Goal: Task Accomplishment & Management: Manage account settings

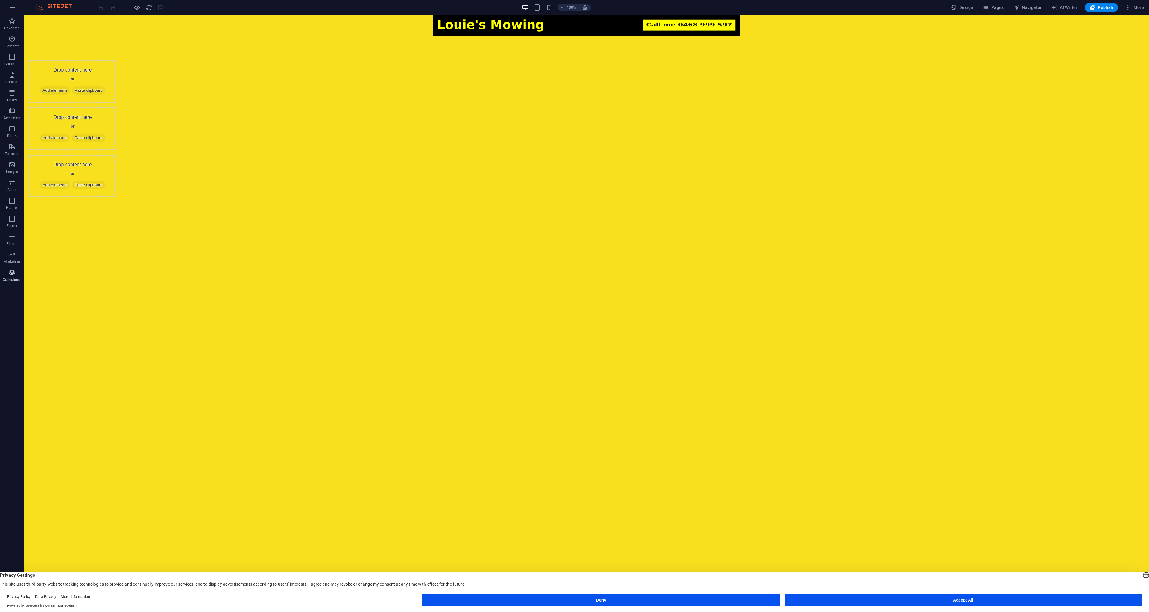
click at [12, 273] on icon "button" at bounding box center [11, 272] width 7 height 7
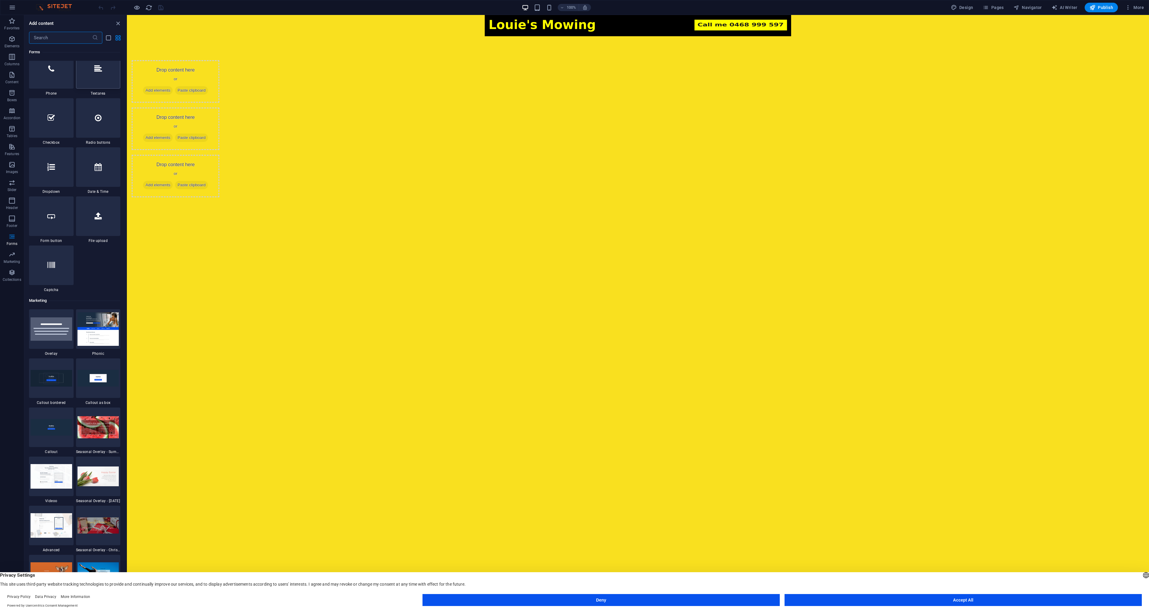
scroll to position [4513, 0]
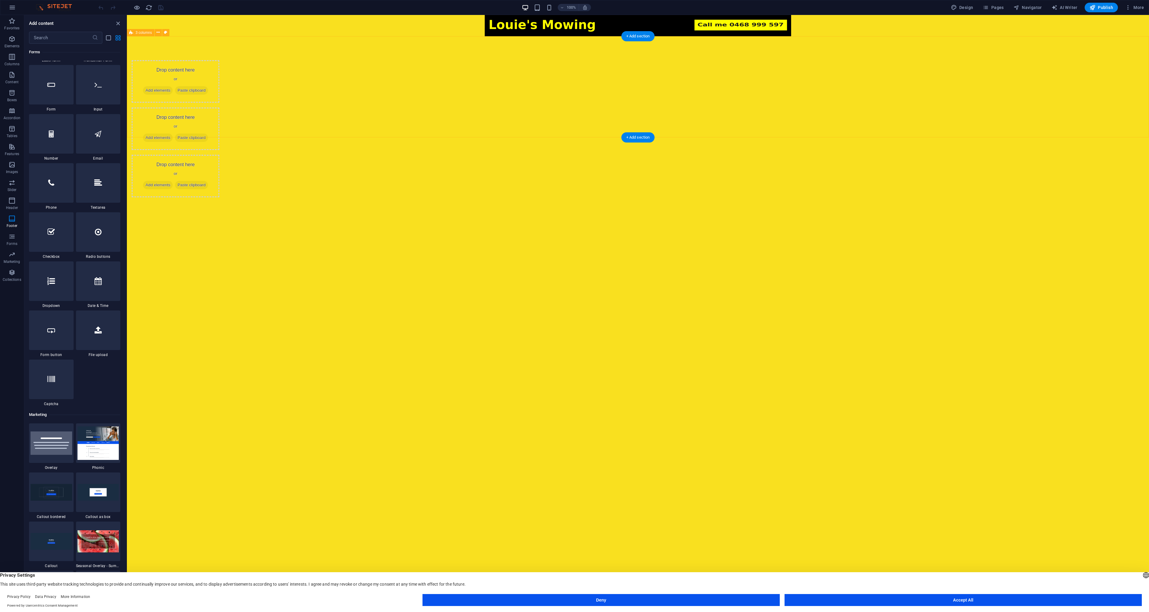
click at [170, 123] on div "Drop content here or Add elements Paste clipboard Drop content here or Add elem…" at bounding box center [638, 128] width 1023 height 185
click at [971, 7] on span "Design" at bounding box center [962, 7] width 22 height 6
select select "px"
select select "400"
select select "px"
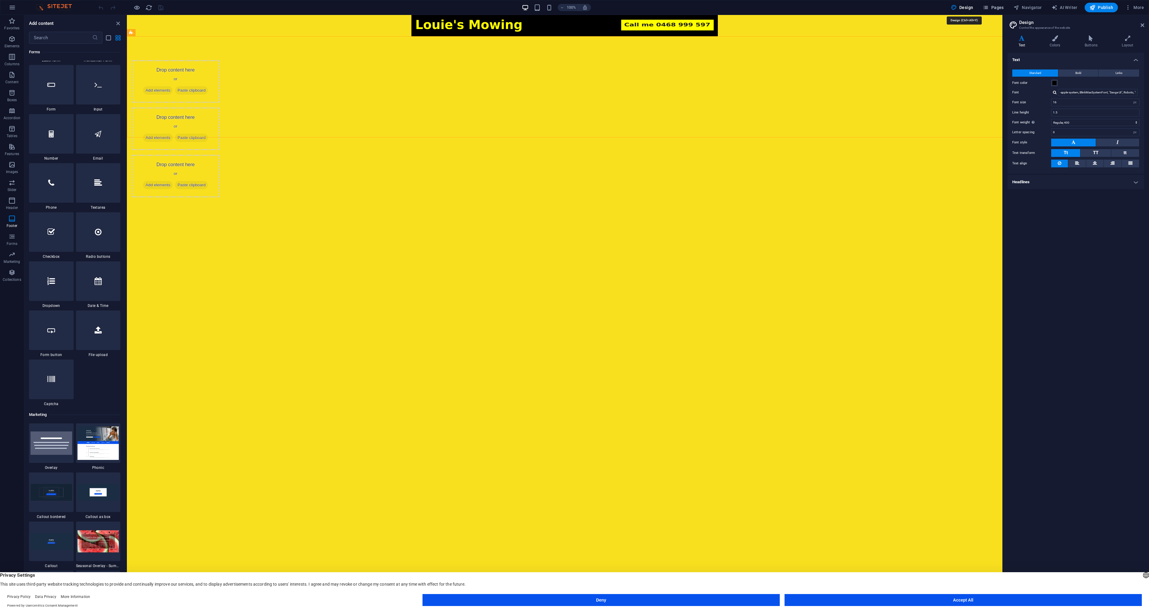
click at [1001, 7] on span "Pages" at bounding box center [993, 7] width 21 height 6
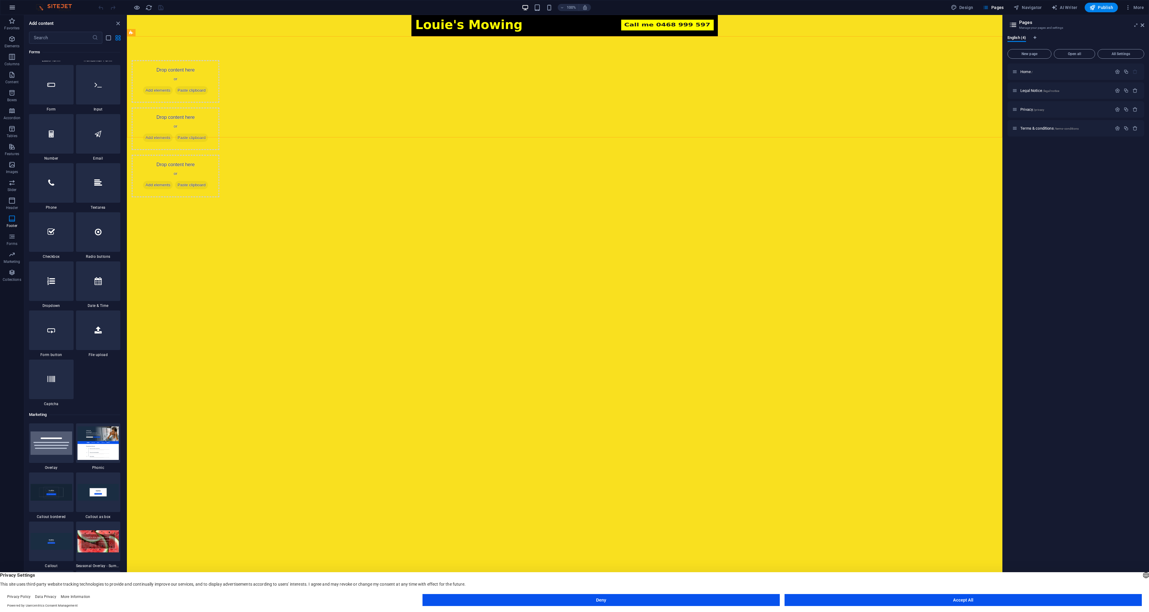
click at [12, 9] on icon "button" at bounding box center [12, 7] width 7 height 7
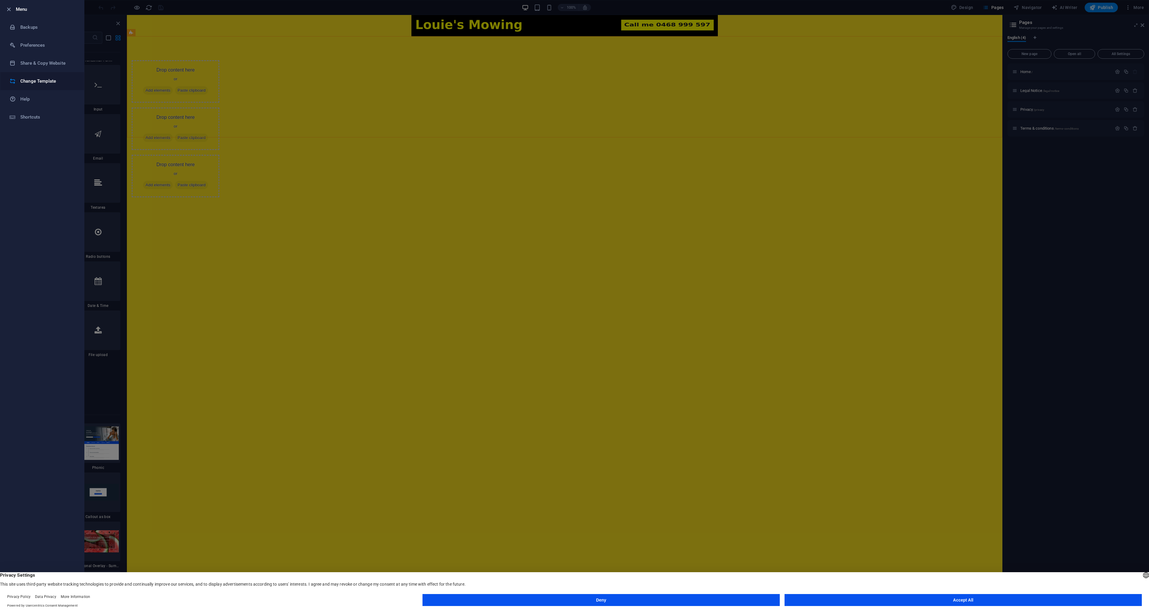
click at [45, 83] on h6 "Change Template" at bounding box center [47, 81] width 55 height 7
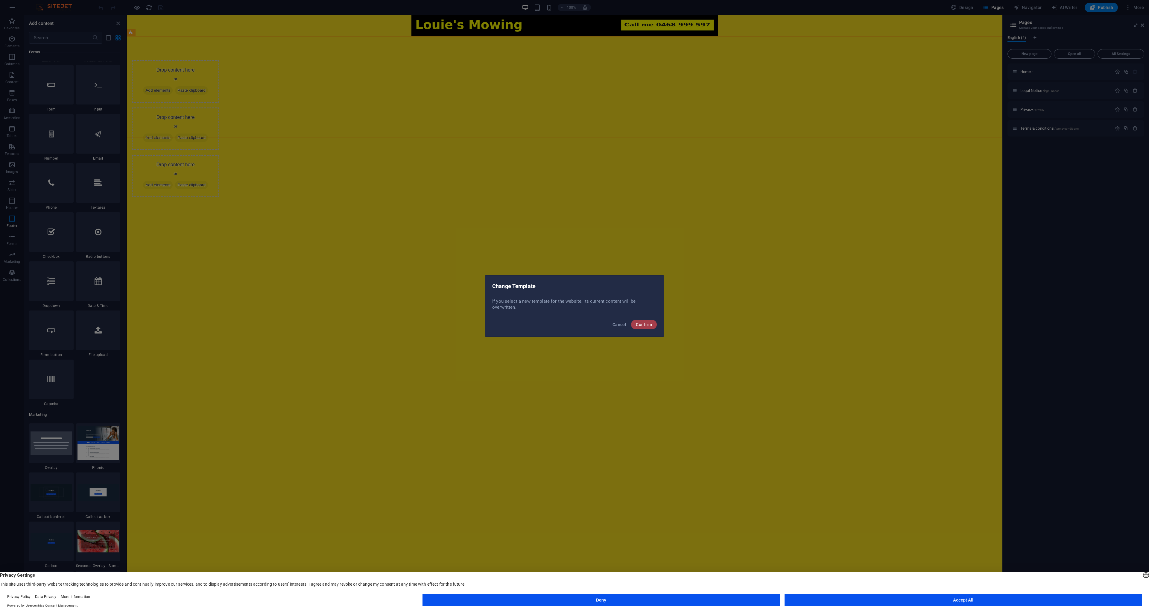
click at [641, 325] on span "Confirm" at bounding box center [644, 324] width 16 height 5
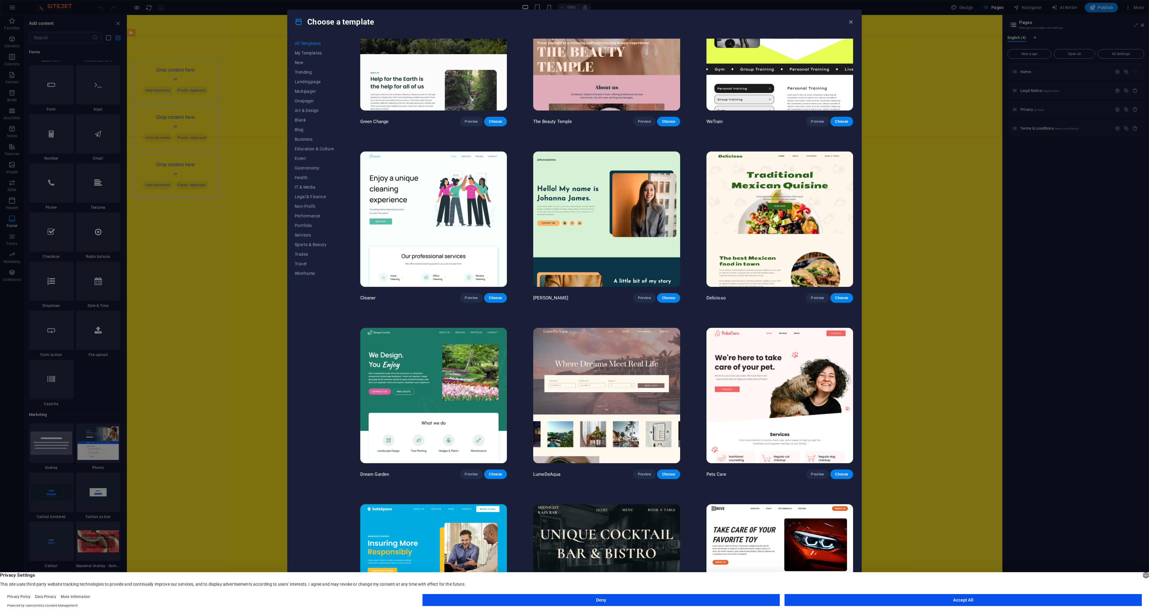
scroll to position [1130, 0]
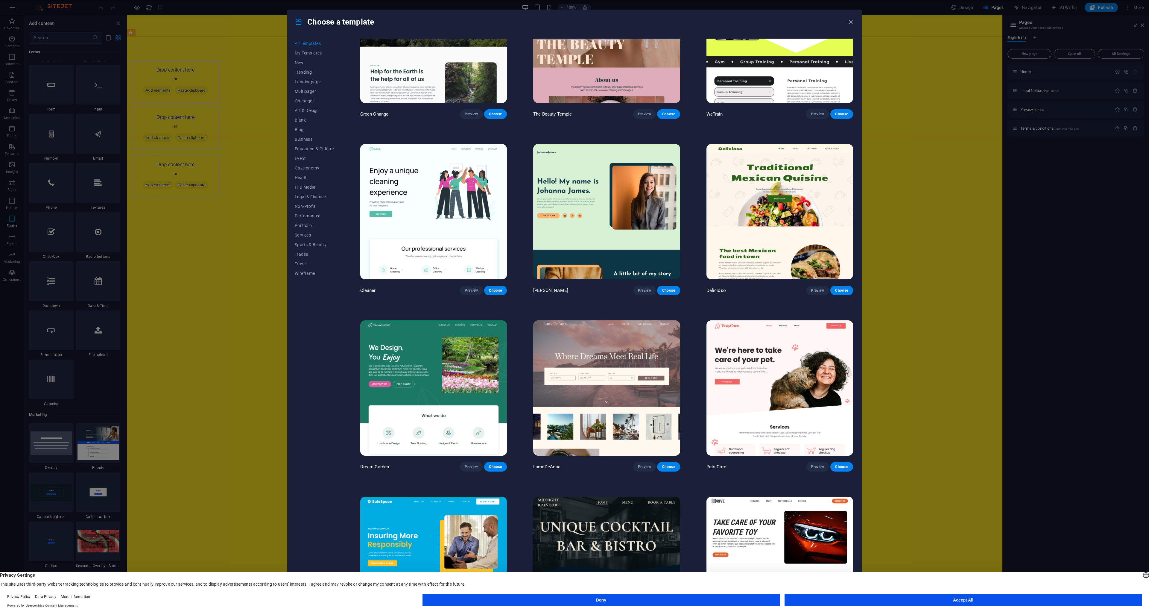
click at [501, 367] on img at bounding box center [433, 387] width 147 height 135
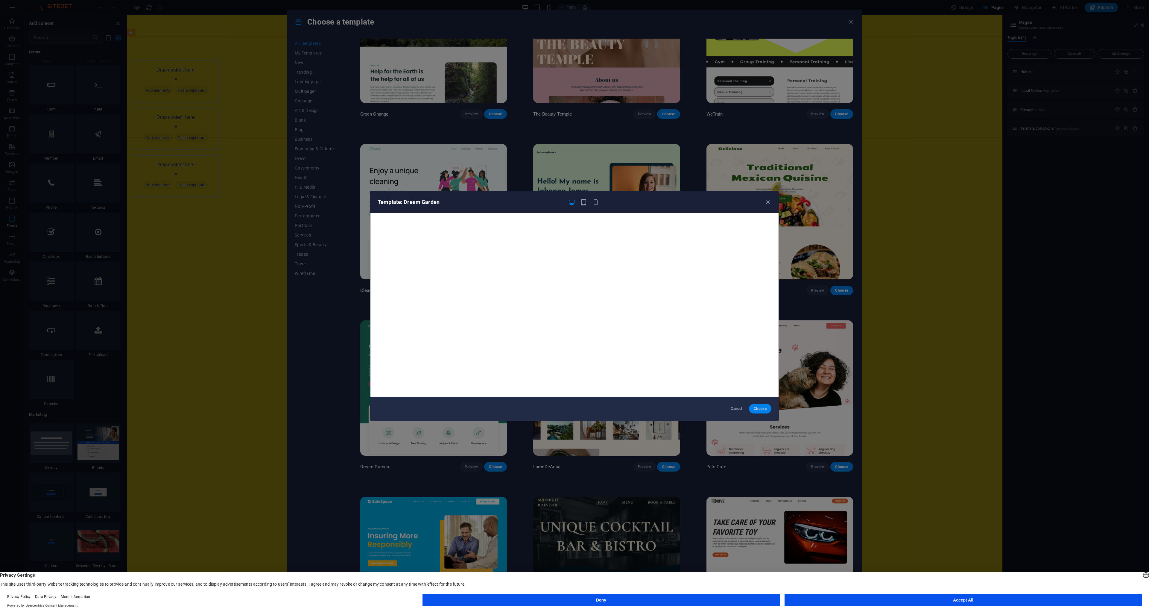
click at [761, 408] on span "Choose" at bounding box center [760, 408] width 13 height 5
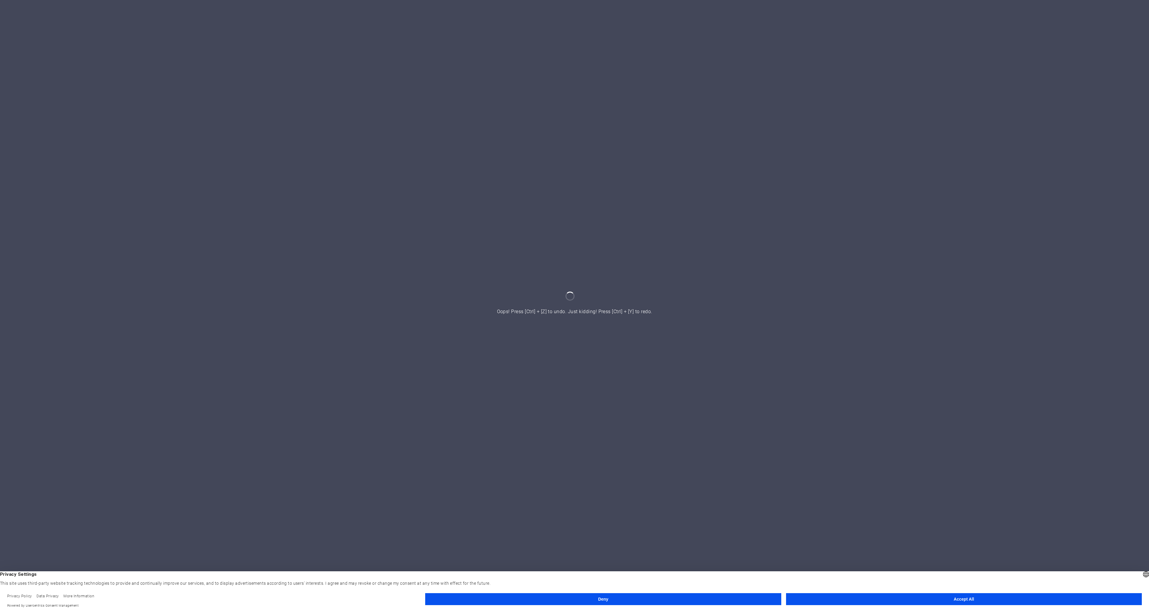
click at [834, 605] on button "Accept All" at bounding box center [964, 599] width 356 height 12
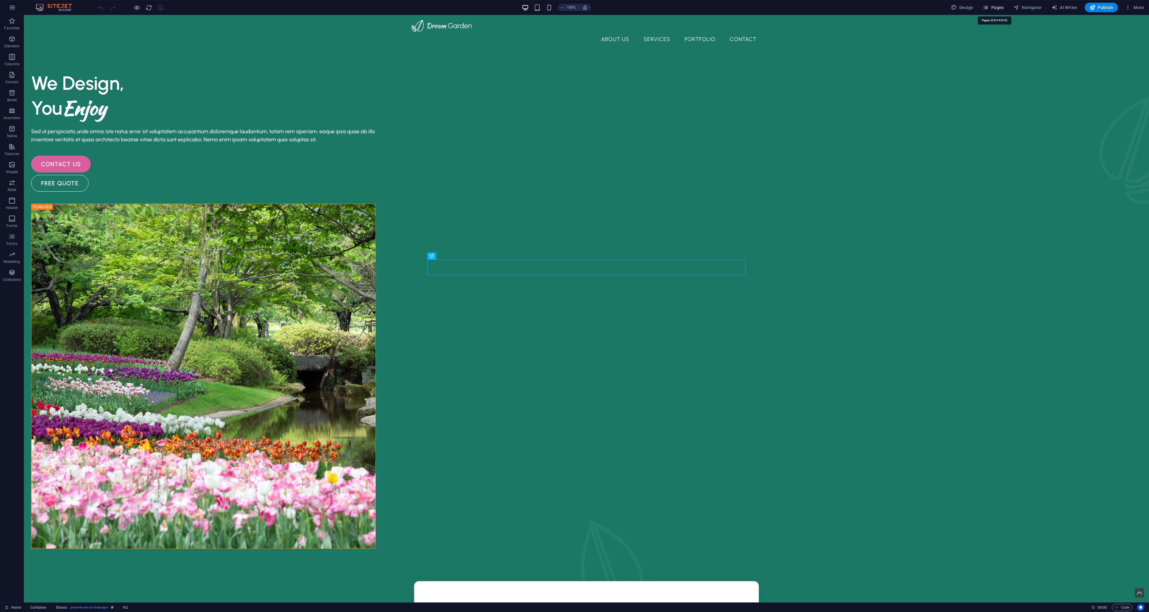
click at [993, 10] on button "Pages" at bounding box center [994, 8] width 26 height 10
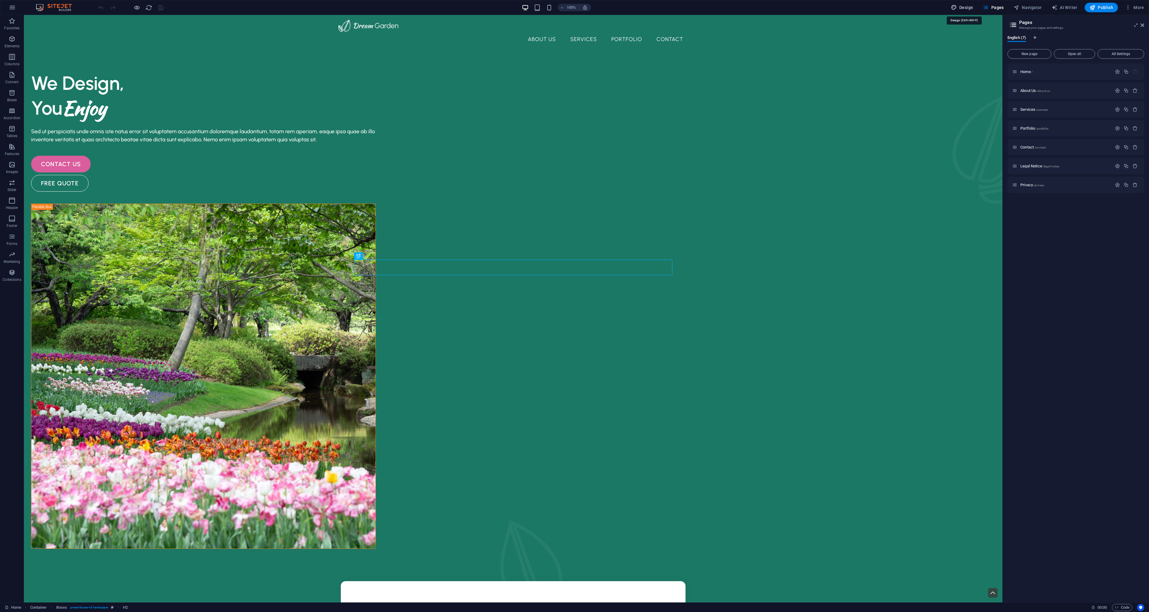
click at [964, 10] on span "Design" at bounding box center [962, 7] width 22 height 6
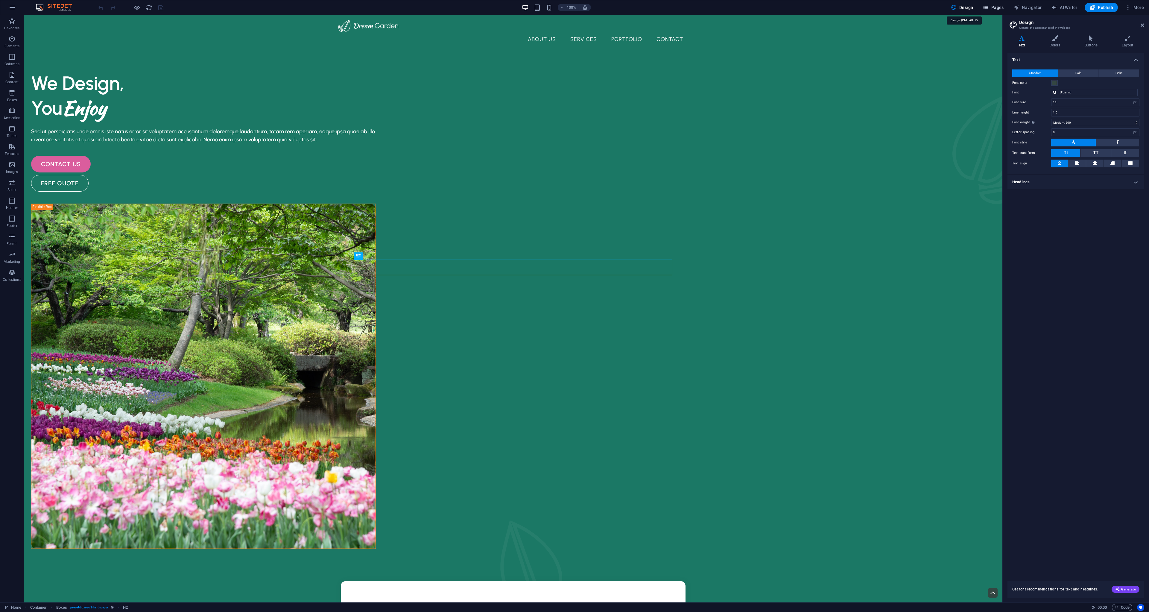
click at [996, 9] on span "Pages" at bounding box center [993, 7] width 21 height 6
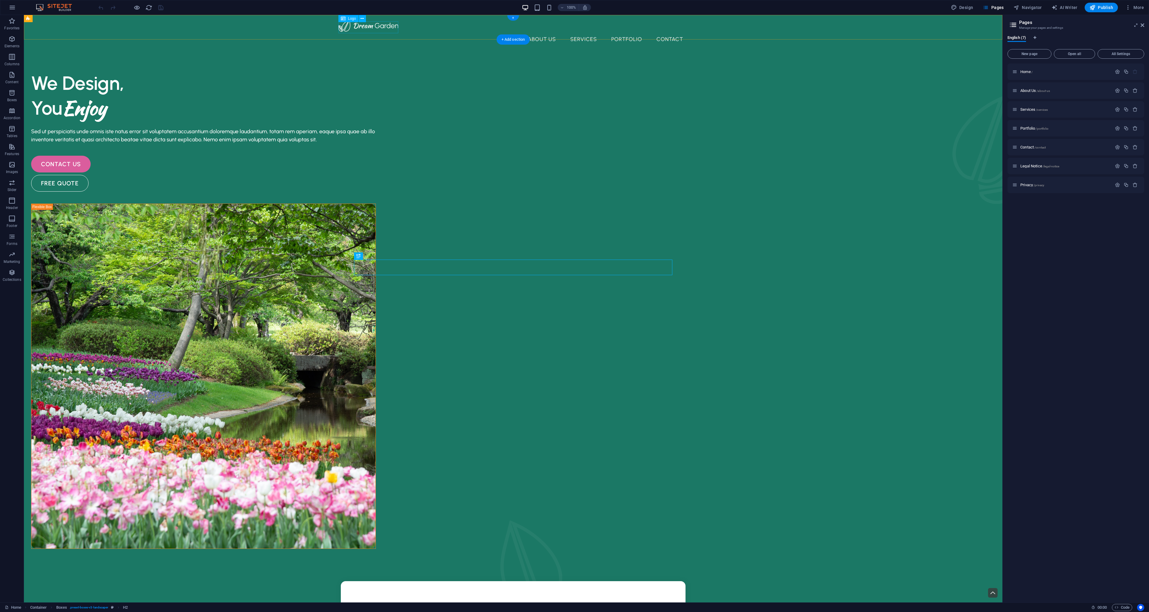
click at [380, 28] on div at bounding box center [514, 26] width 350 height 12
click at [376, 117] on div "We Design, You Enjoy" at bounding box center [203, 96] width 345 height 50
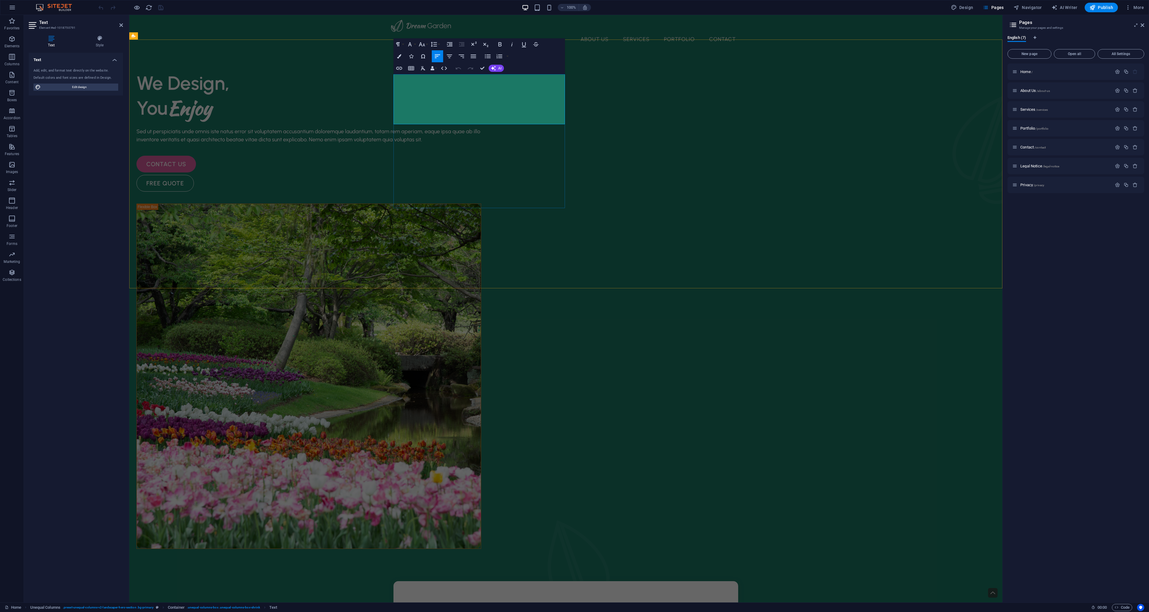
click at [481, 111] on h1 "You Enjoy" at bounding box center [308, 107] width 345 height 25
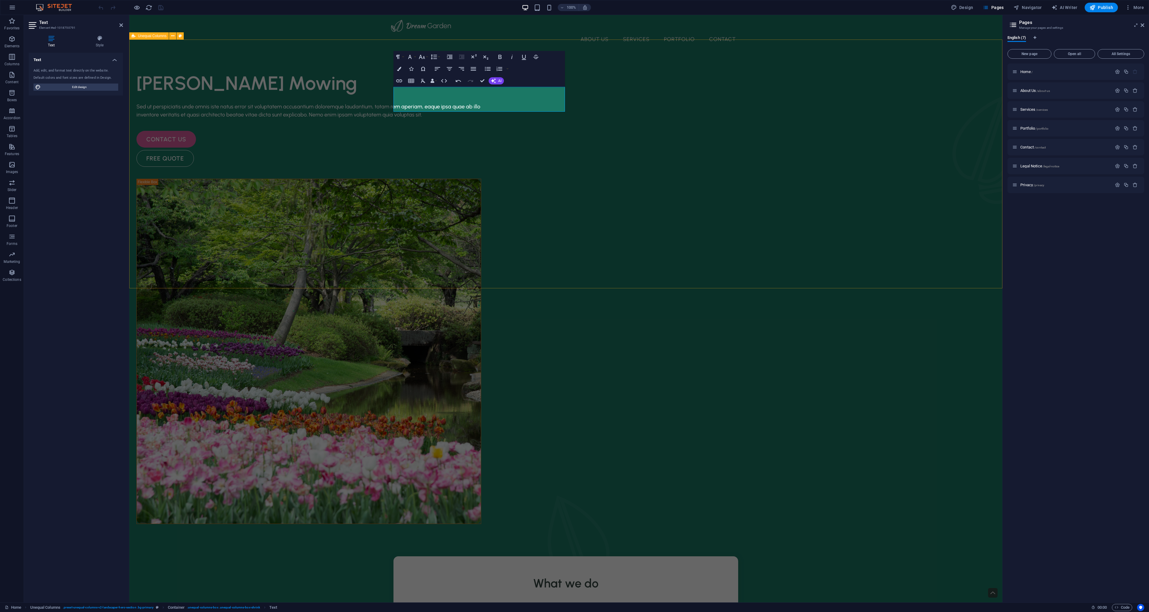
click at [813, 224] on div "Louie's Mowing Sed ut perspiciatis unde omnis iste natus error sit voluptatem a…" at bounding box center [565, 327] width 873 height 553
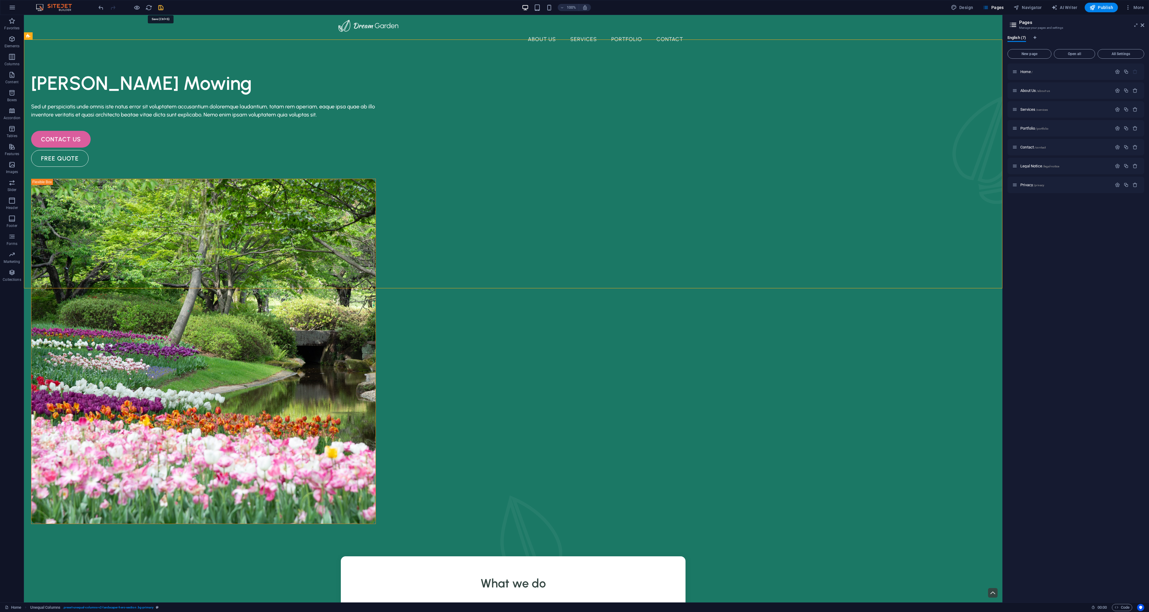
click at [162, 8] on icon "save" at bounding box center [160, 7] width 7 height 7
checkbox input "false"
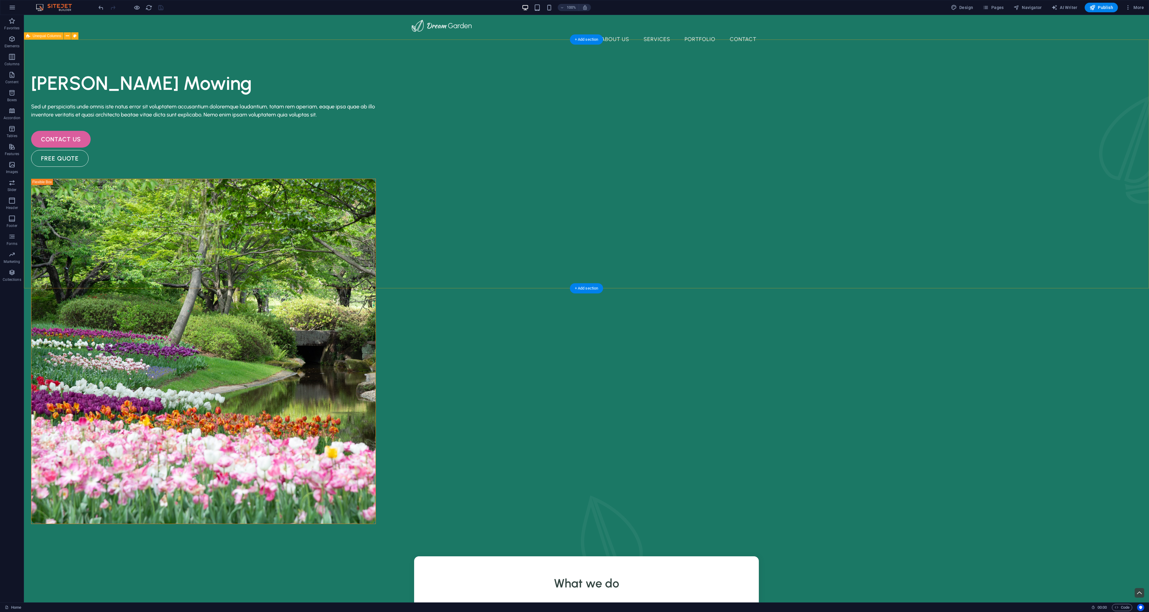
click at [337, 230] on div "Louie's Mowing Sed ut perspiciatis unde omnis iste natus error sit voluptatem a…" at bounding box center [587, 327] width 1126 height 553
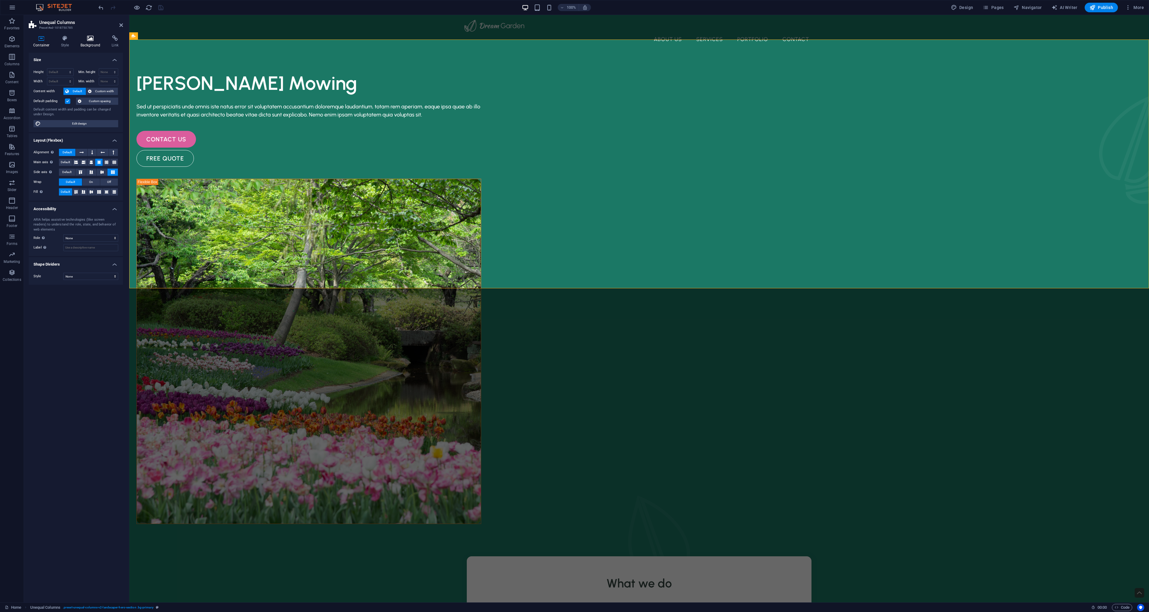
click at [94, 41] on icon at bounding box center [90, 38] width 29 height 6
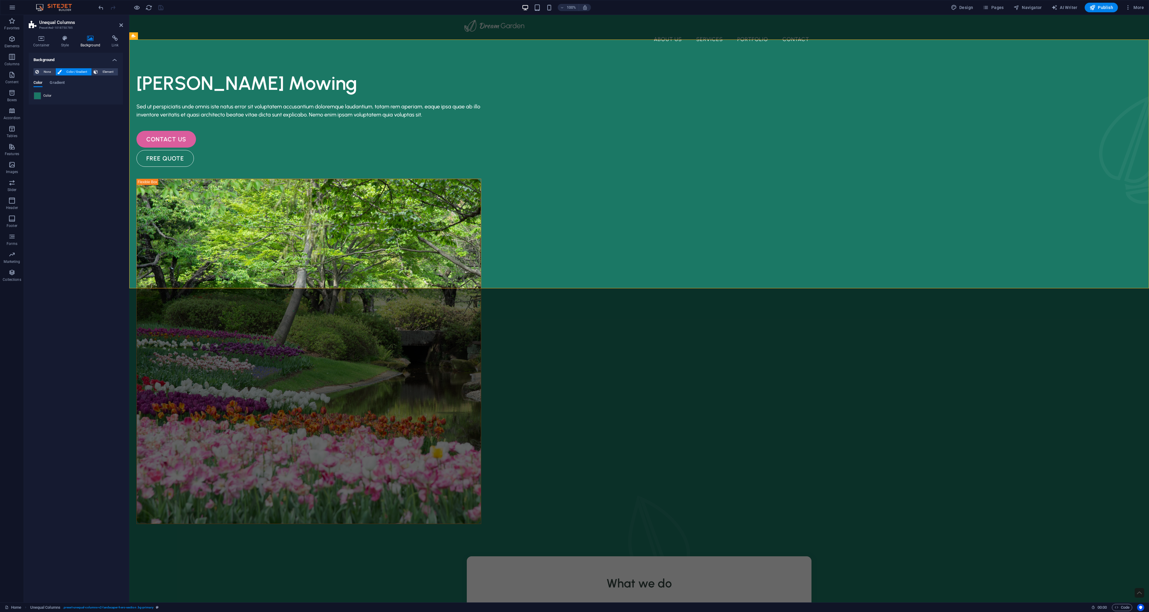
click at [40, 97] on span at bounding box center [37, 95] width 7 height 7
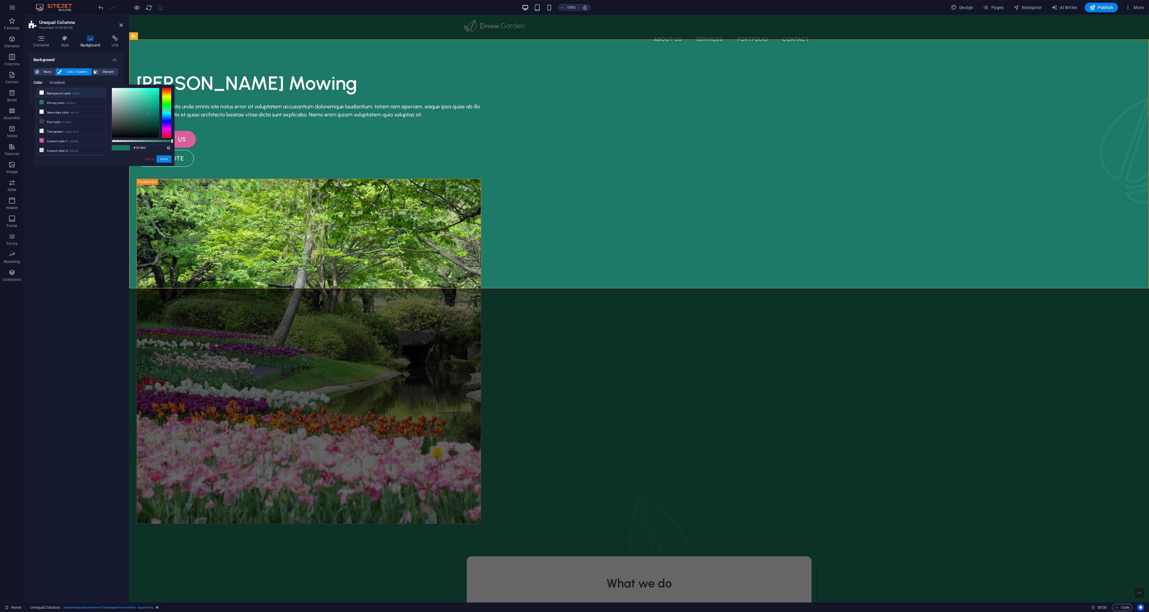
click at [94, 94] on li "Background color #ffffff" at bounding box center [71, 93] width 69 height 10
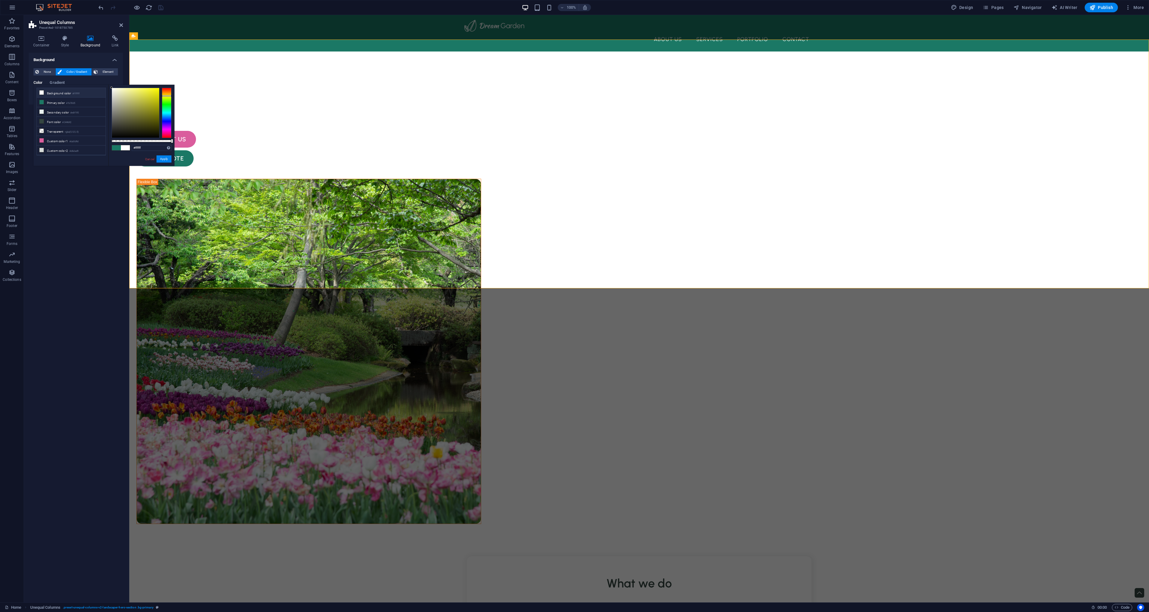
drag, startPoint x: 164, startPoint y: 90, endPoint x: 163, endPoint y: 96, distance: 7.0
click at [163, 96] on div at bounding box center [167, 95] width 10 height 1
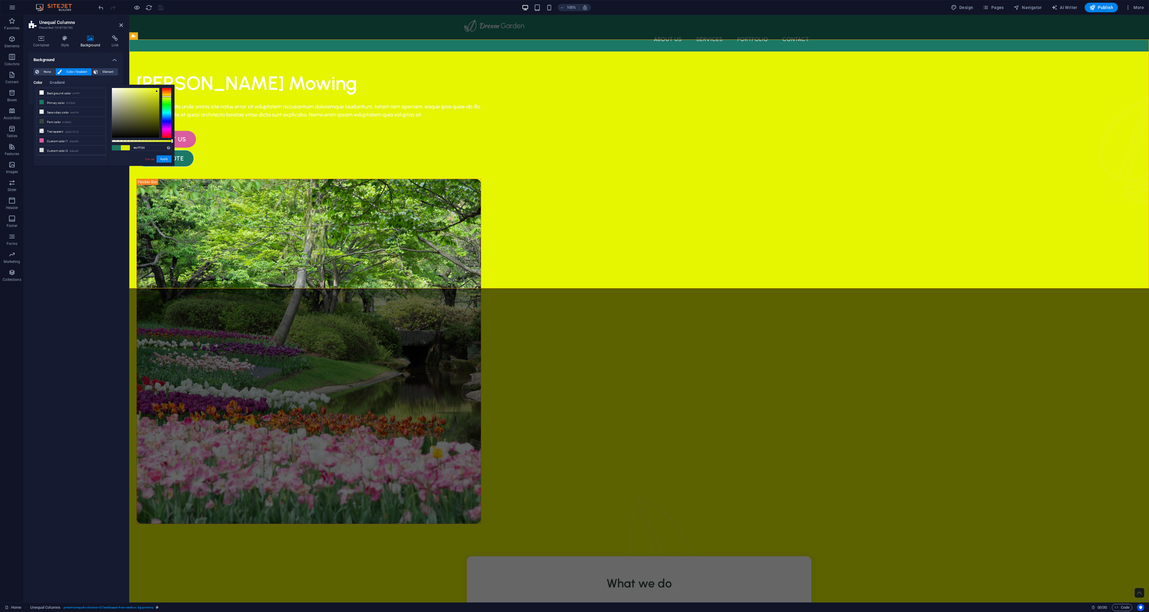
drag, startPoint x: 112, startPoint y: 87, endPoint x: 160, endPoint y: 89, distance: 47.6
click at [158, 90] on div at bounding box center [157, 91] width 2 height 2
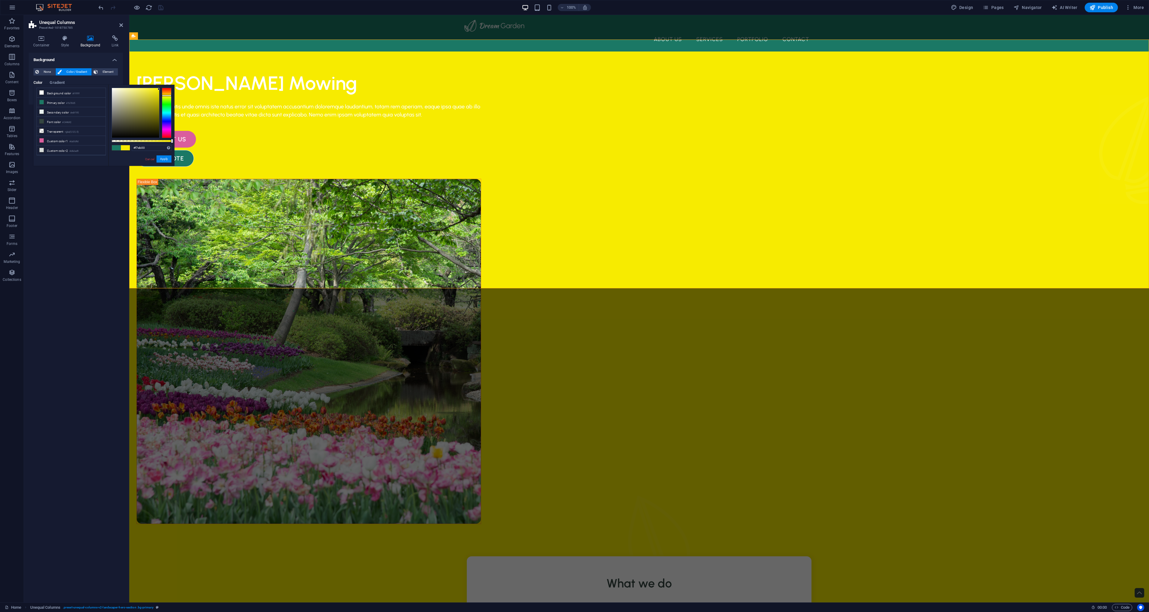
click at [169, 95] on div at bounding box center [167, 95] width 10 height 1
drag, startPoint x: 158, startPoint y: 90, endPoint x: 169, endPoint y: 95, distance: 11.8
click at [166, 92] on div at bounding box center [142, 113] width 60 height 50
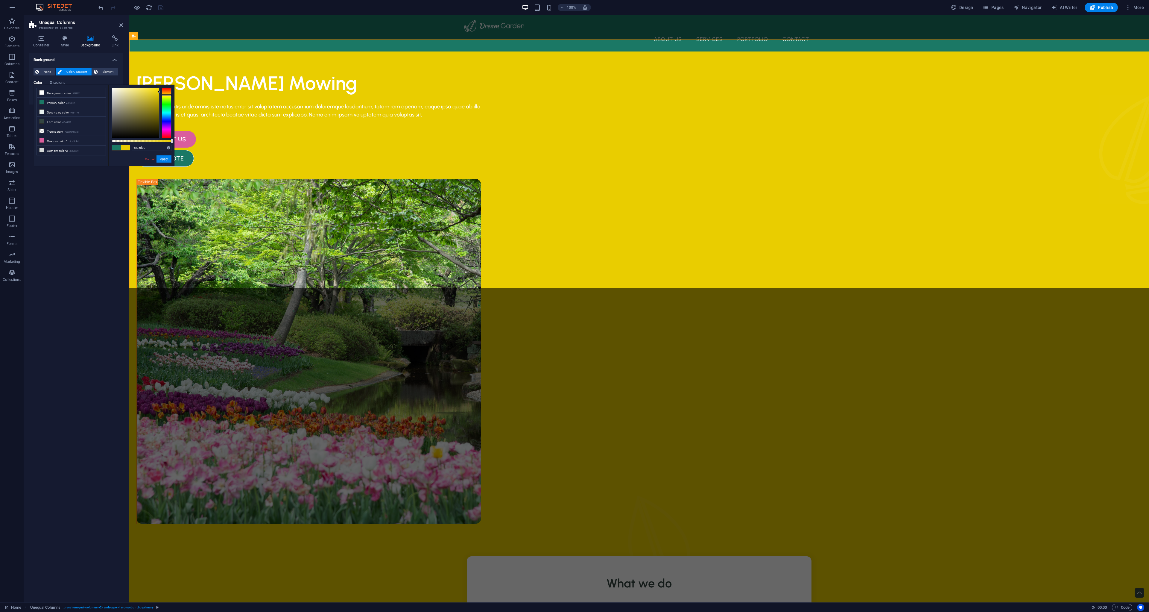
click at [164, 95] on div at bounding box center [167, 94] width 10 height 1
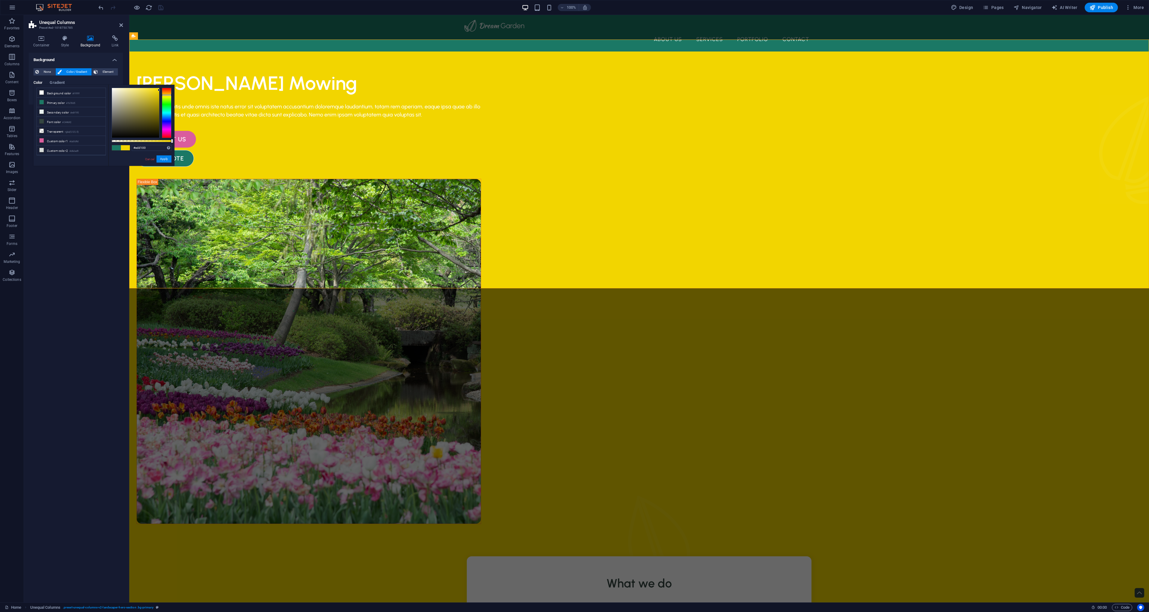
drag, startPoint x: 158, startPoint y: 91, endPoint x: 170, endPoint y: 91, distance: 11.7
click at [170, 91] on div at bounding box center [142, 113] width 60 height 50
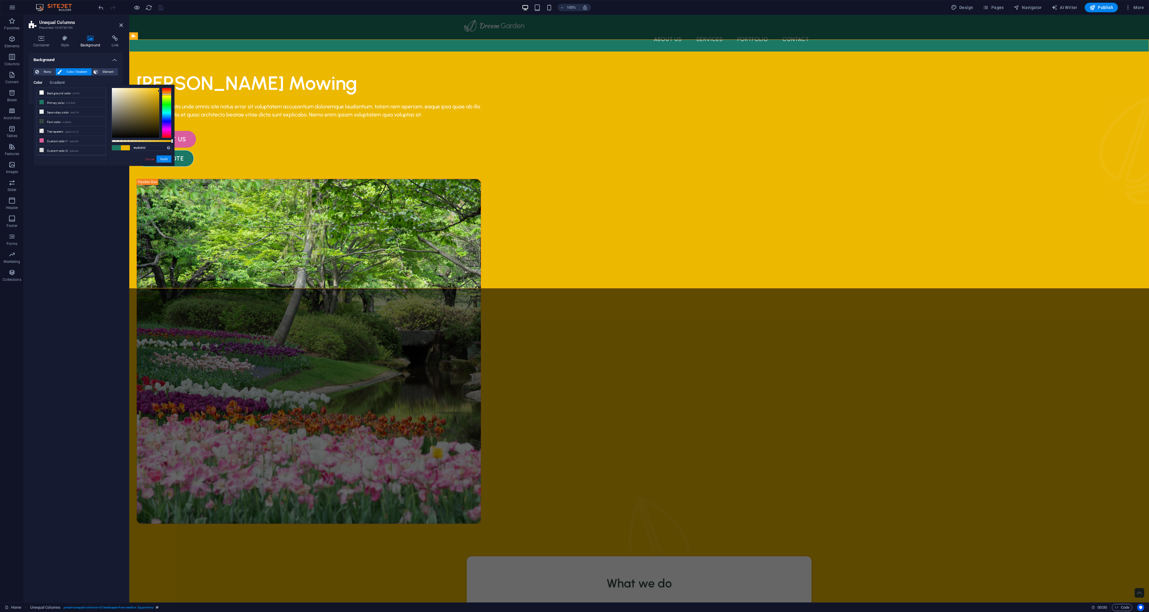
click at [169, 94] on div at bounding box center [167, 93] width 10 height 1
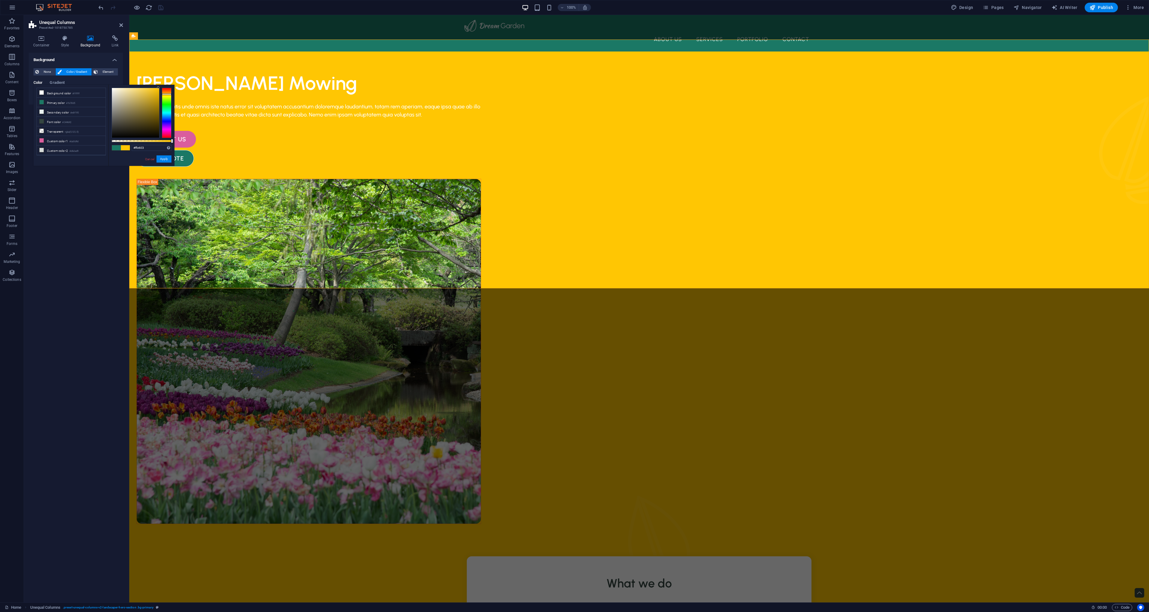
drag, startPoint x: 159, startPoint y: 90, endPoint x: 162, endPoint y: 88, distance: 4.1
click at [159, 85] on div "#ffc603 Supported formats #0852ed rgb(8, 82, 237) rgba(8, 82, 237, 90%) hsv(221…" at bounding box center [141, 169] width 66 height 168
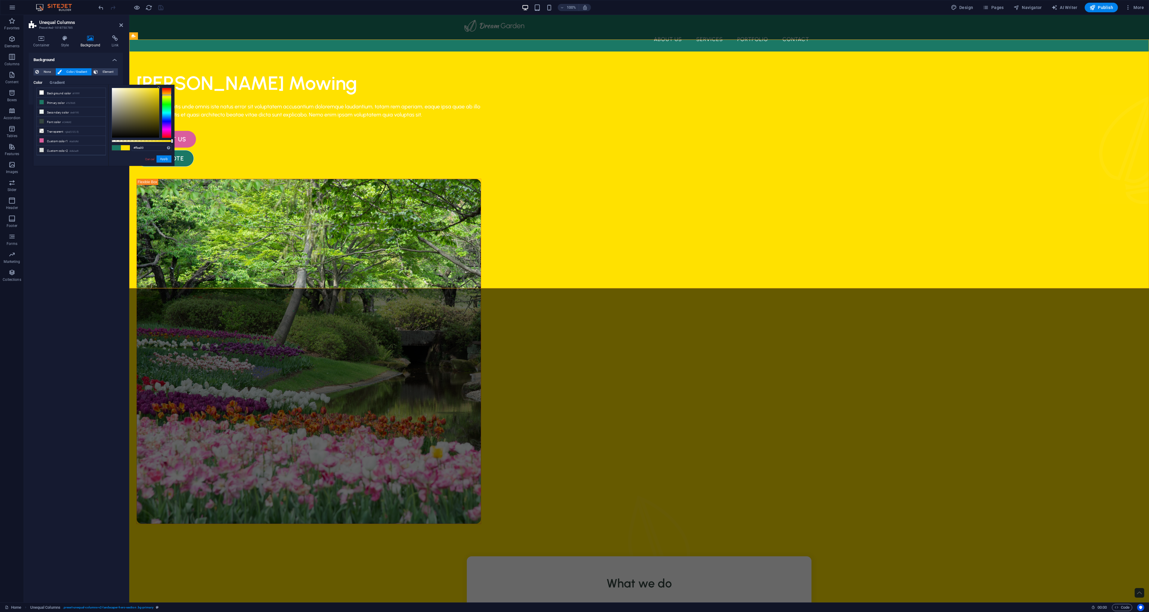
drag, startPoint x: 170, startPoint y: 95, endPoint x: 167, endPoint y: 95, distance: 3.3
click at [167, 95] on div at bounding box center [167, 113] width 10 height 50
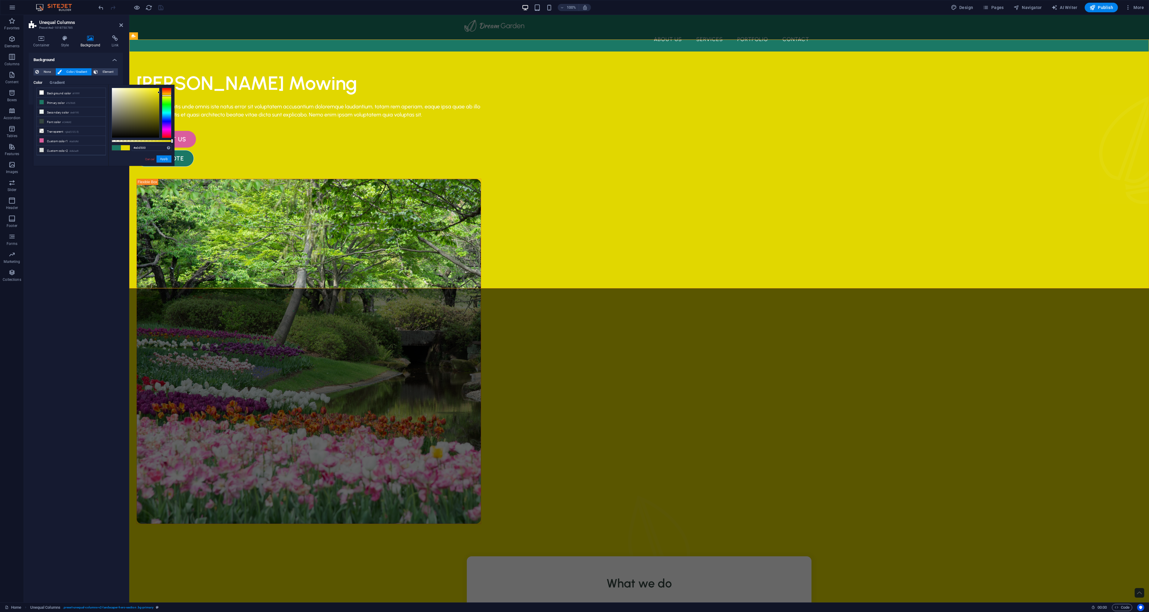
drag, startPoint x: 159, startPoint y: 90, endPoint x: 174, endPoint y: 94, distance: 15.3
click at [174, 94] on div "#e0d500 Supported formats #0852ed rgb(8, 82, 237) rgba(8, 82, 237, 90%) hsv(221…" at bounding box center [141, 169] width 66 height 168
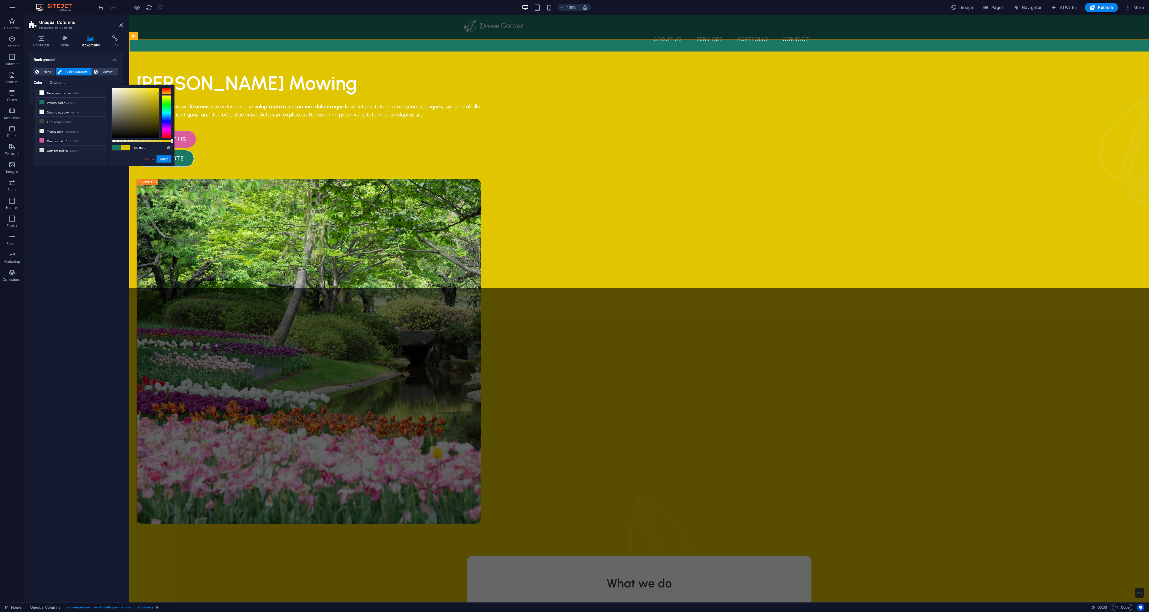
click at [169, 95] on div at bounding box center [167, 113] width 10 height 50
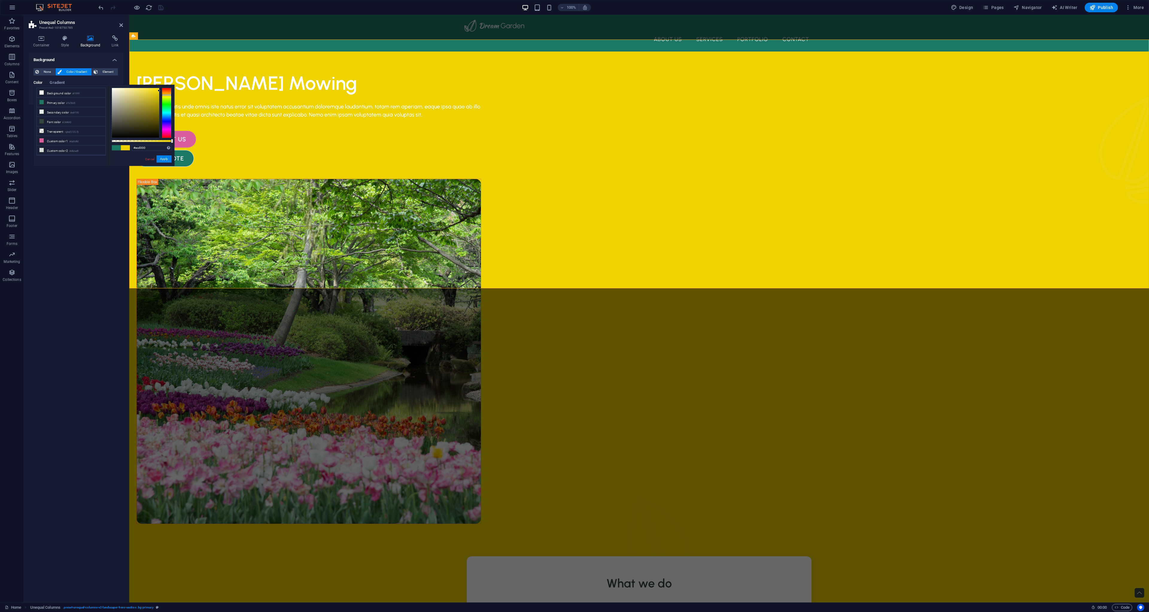
drag, startPoint x: 158, startPoint y: 94, endPoint x: 174, endPoint y: 94, distance: 15.6
click at [169, 92] on div at bounding box center [142, 113] width 60 height 50
drag, startPoint x: 168, startPoint y: 96, endPoint x: 163, endPoint y: 95, distance: 4.3
click at [164, 95] on div at bounding box center [167, 113] width 10 height 50
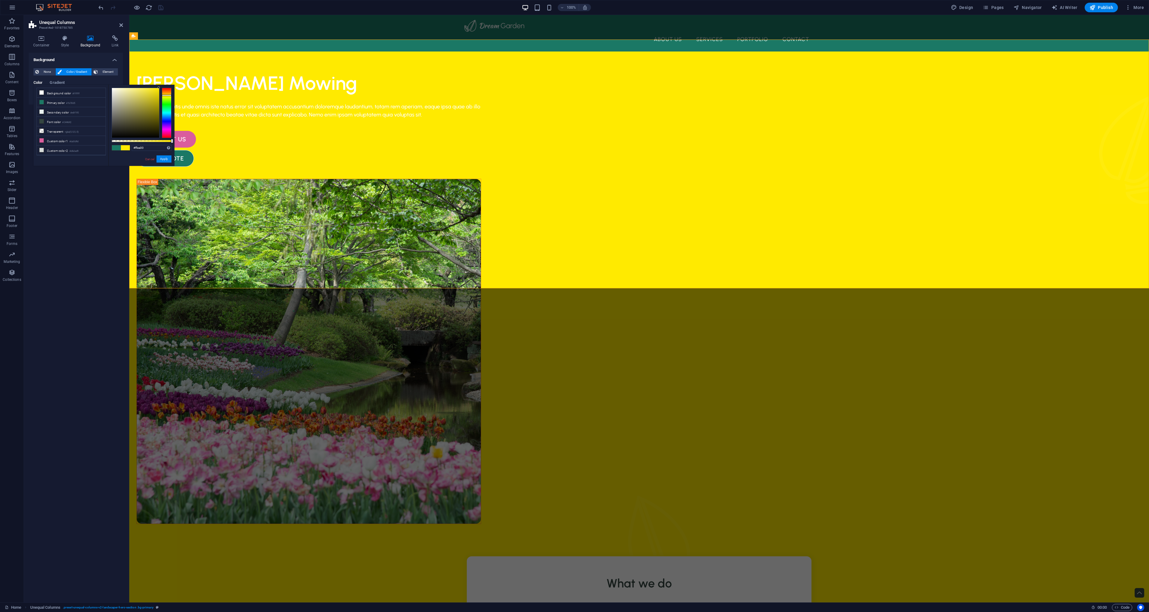
drag, startPoint x: 158, startPoint y: 92, endPoint x: 164, endPoint y: 82, distance: 11.8
click at [164, 82] on body "Louie's Mowing Home Favorites Elements Columns Content Boxes Accordion Tables F…" at bounding box center [574, 306] width 1149 height 612
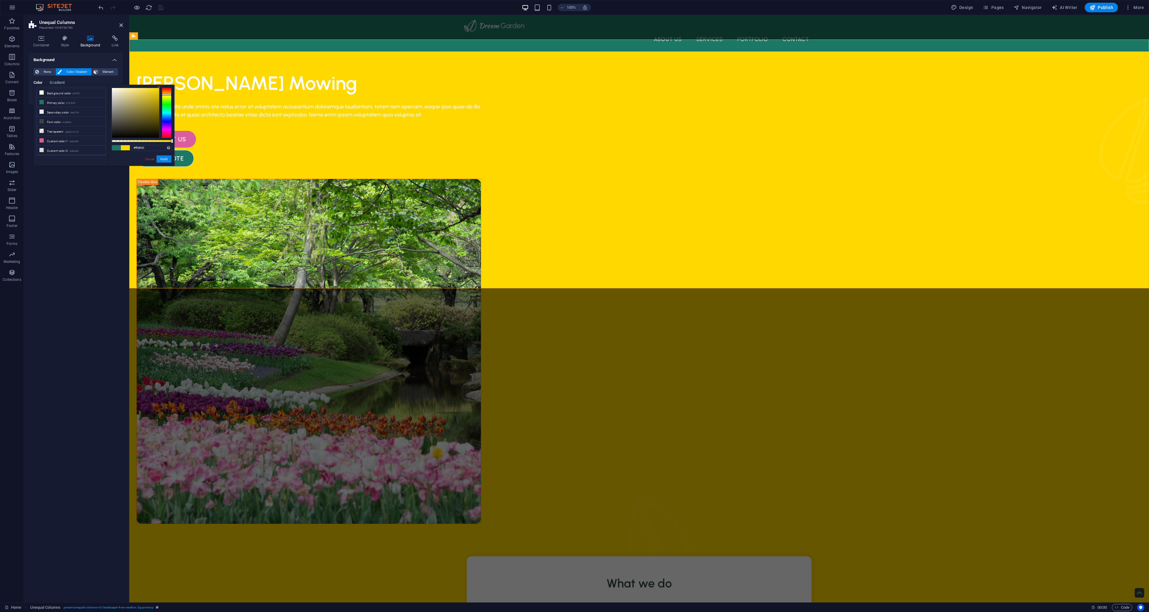
click at [164, 95] on div at bounding box center [167, 94] width 10 height 1
drag, startPoint x: 158, startPoint y: 89, endPoint x: 202, endPoint y: 80, distance: 44.7
click at [202, 80] on body "Louie's Mowing Home Favorites Elements Columns Content Boxes Accordion Tables F…" at bounding box center [574, 306] width 1149 height 612
click at [169, 95] on div at bounding box center [167, 94] width 10 height 1
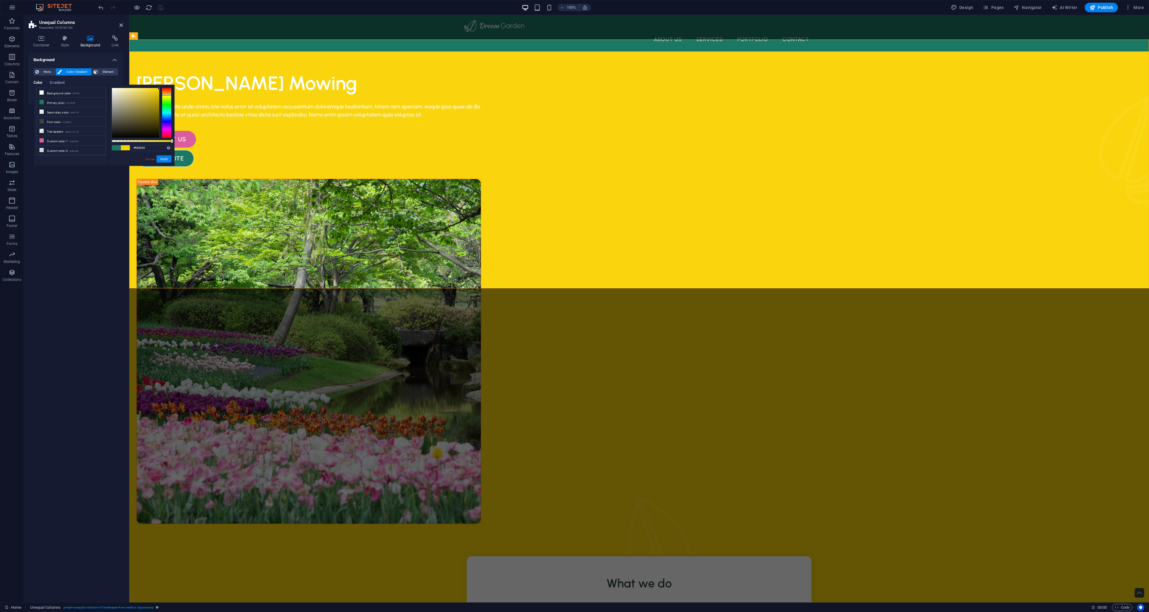
type input "#ffd800"
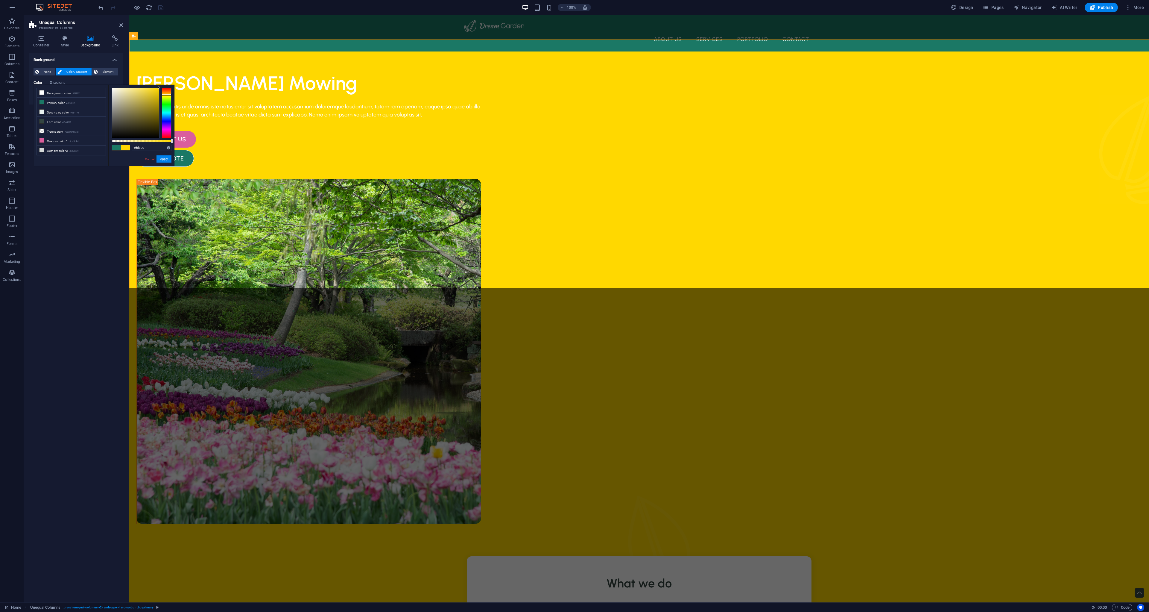
drag, startPoint x: 157, startPoint y: 89, endPoint x: 174, endPoint y: 86, distance: 17.5
click at [174, 86] on div "#ffd800 Supported formats #0852ed rgb(8, 82, 237) rgba(8, 82, 237, 90%) hsv(221…" at bounding box center [141, 169] width 66 height 168
click at [170, 159] on button "Apply" at bounding box center [164, 158] width 15 height 7
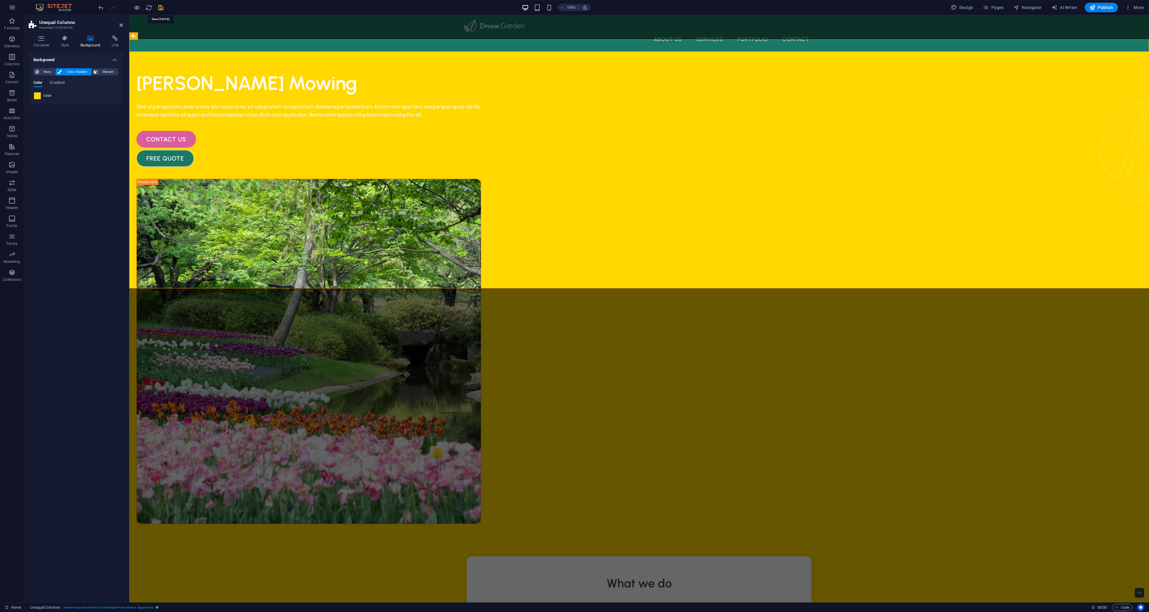
click at [163, 8] on icon "save" at bounding box center [160, 7] width 7 height 7
checkbox input "false"
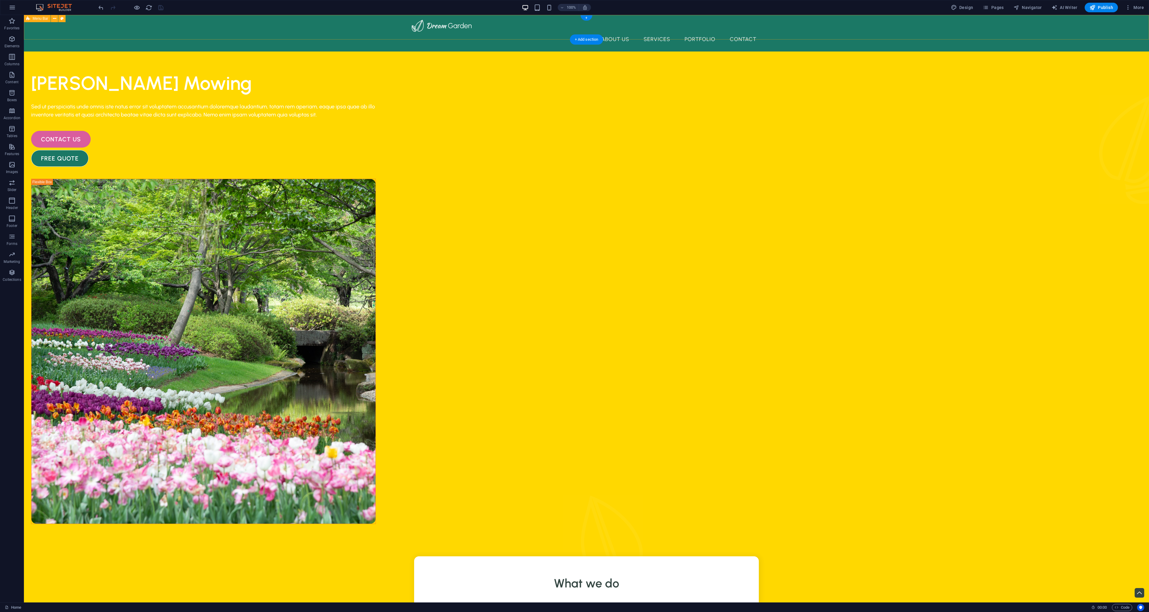
click at [379, 35] on div "About Us Services Portfolio Contact Menu" at bounding box center [587, 33] width 1126 height 37
select select "header"
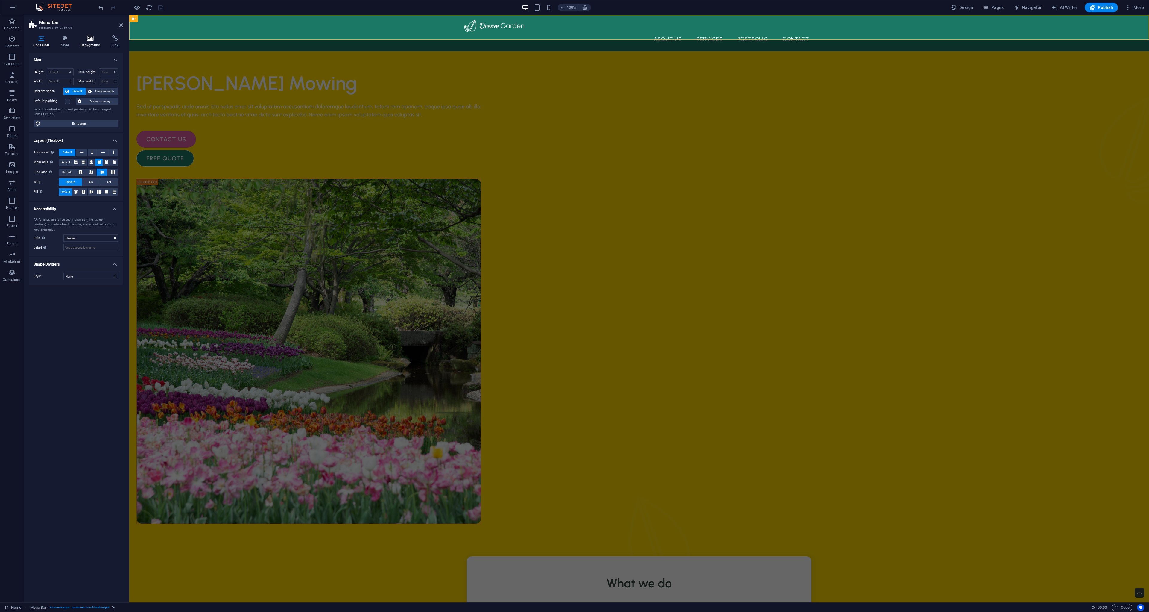
click at [97, 42] on h4 "Background" at bounding box center [91, 41] width 31 height 13
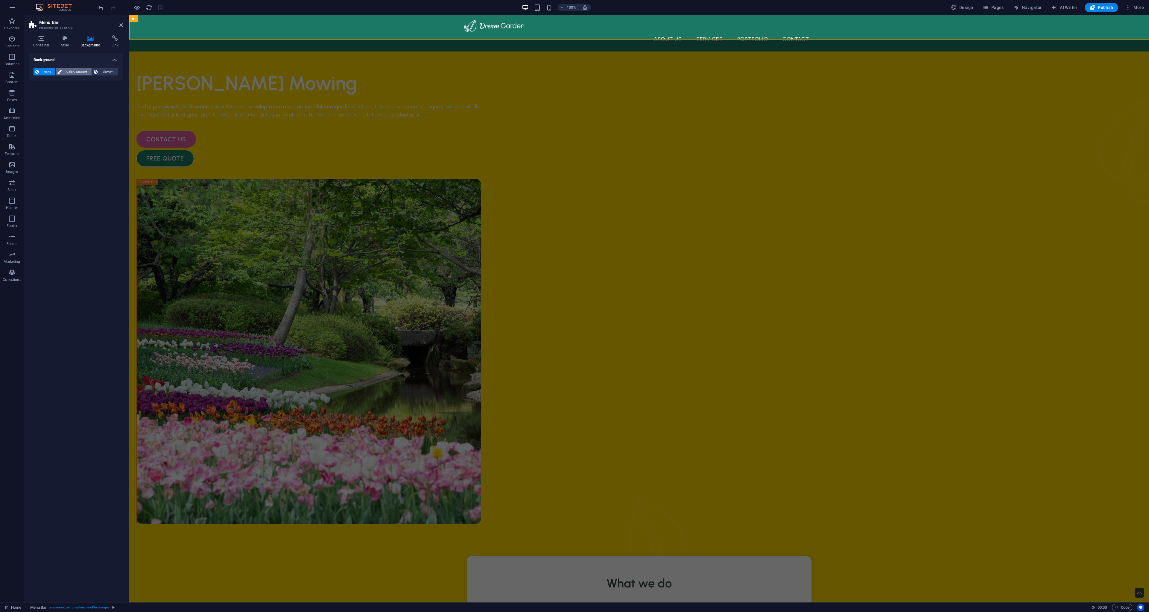
click at [75, 72] on span "Color / Gradient" at bounding box center [76, 71] width 26 height 7
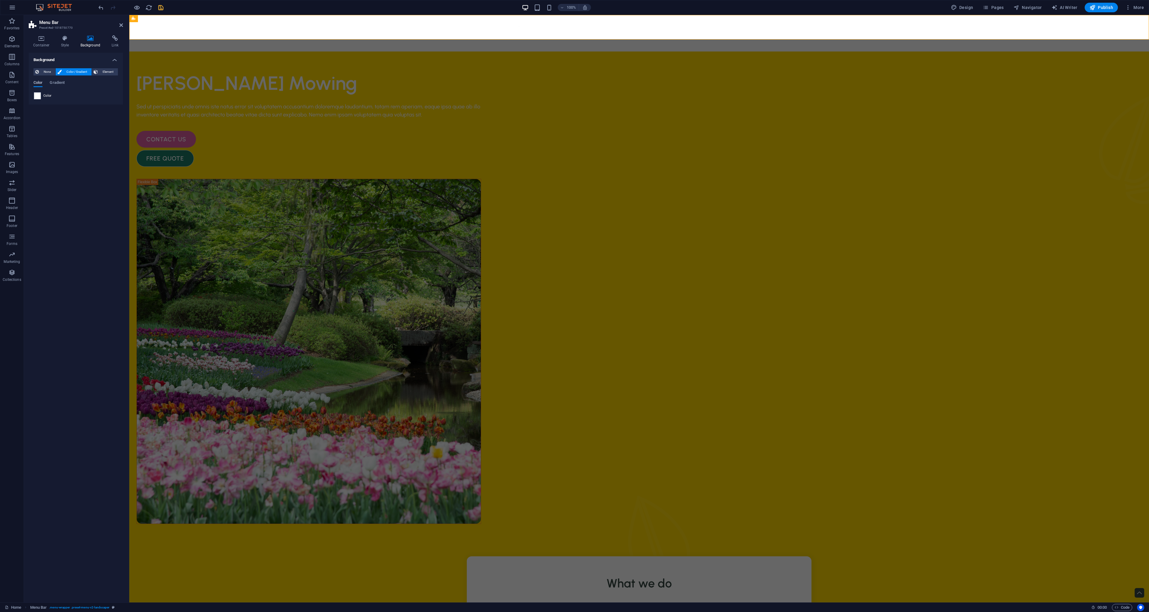
click at [39, 86] on span "Color" at bounding box center [38, 83] width 9 height 8
click at [37, 97] on span at bounding box center [37, 95] width 7 height 7
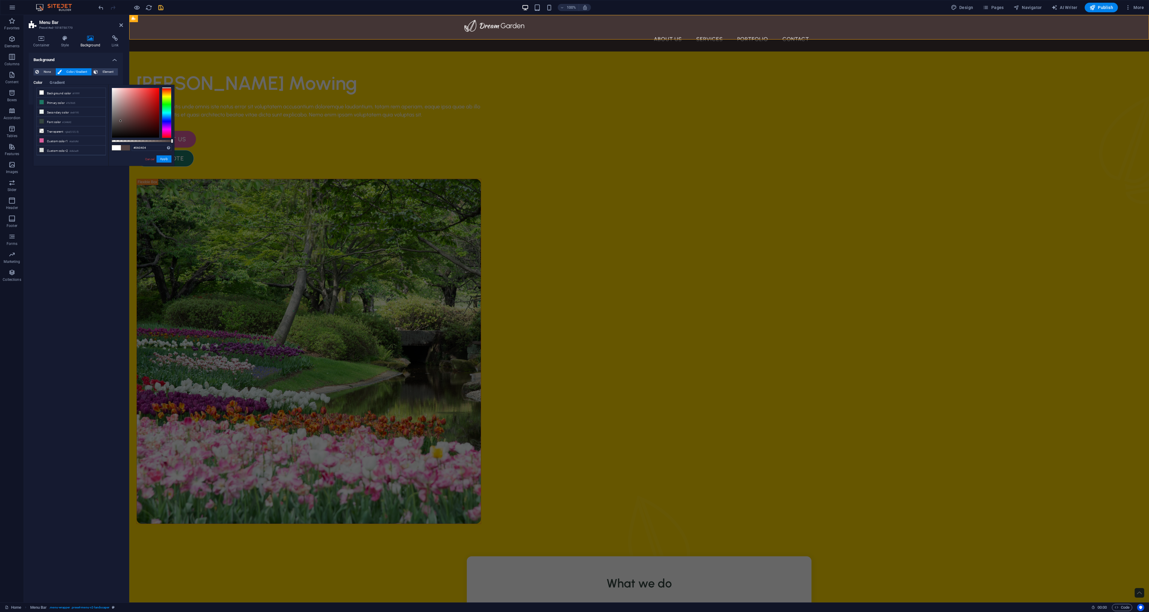
type input "#000000"
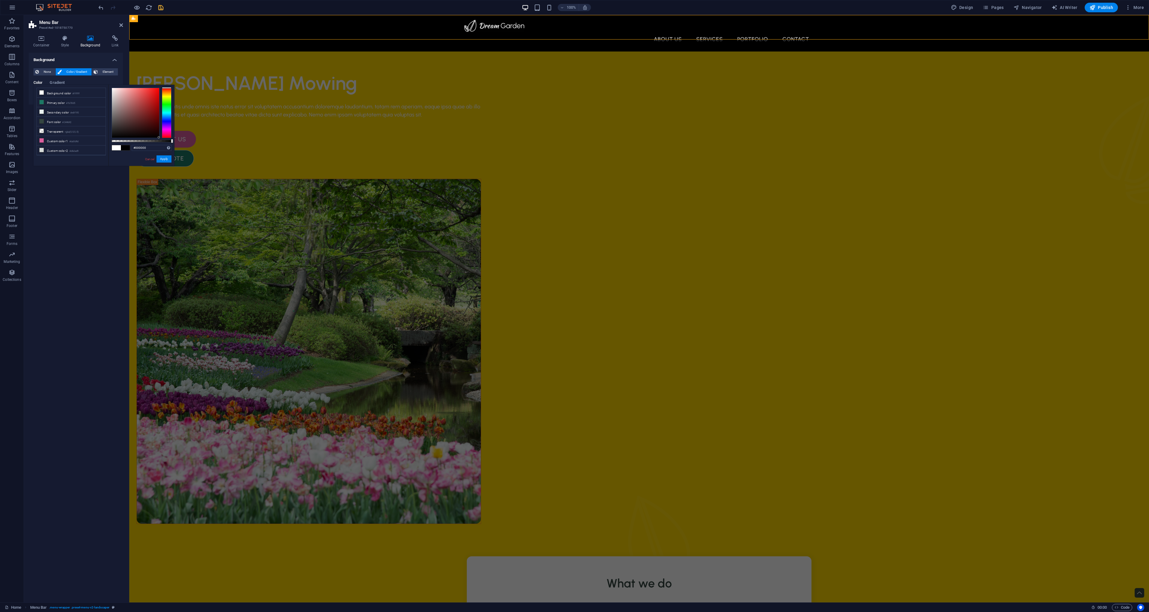
drag, startPoint x: 112, startPoint y: 88, endPoint x: 186, endPoint y: 148, distance: 94.7
click at [186, 148] on body "Louie's Mowing Home Favorites Elements Columns Content Boxes Accordion Tables F…" at bounding box center [574, 306] width 1149 height 612
click at [165, 162] on button "Apply" at bounding box center [164, 158] width 15 height 7
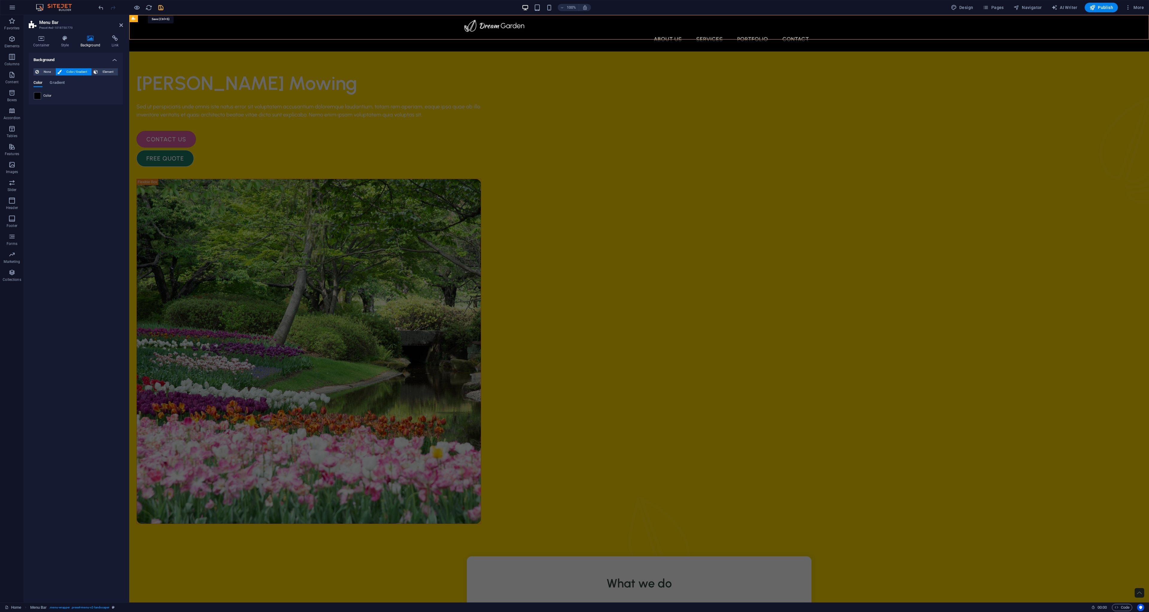
click at [159, 7] on icon "save" at bounding box center [160, 7] width 7 height 7
checkbox input "false"
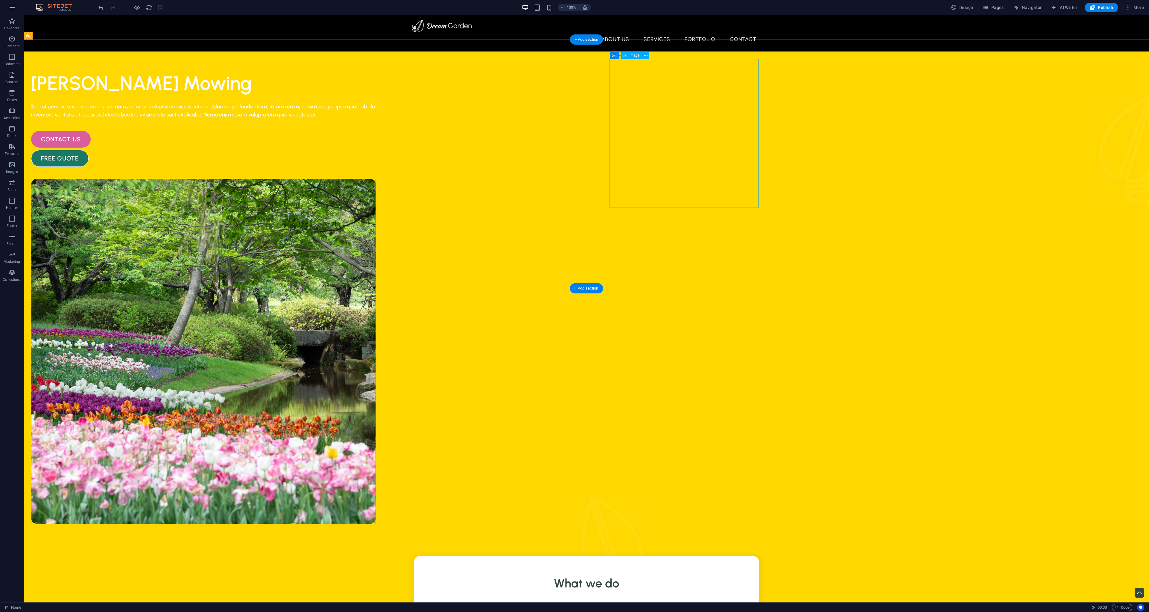
click at [376, 179] on figure at bounding box center [203, 351] width 344 height 345
click at [635, 57] on span "Image" at bounding box center [635, 56] width 10 height 4
click at [637, 54] on span "Image" at bounding box center [635, 56] width 10 height 4
select select "%"
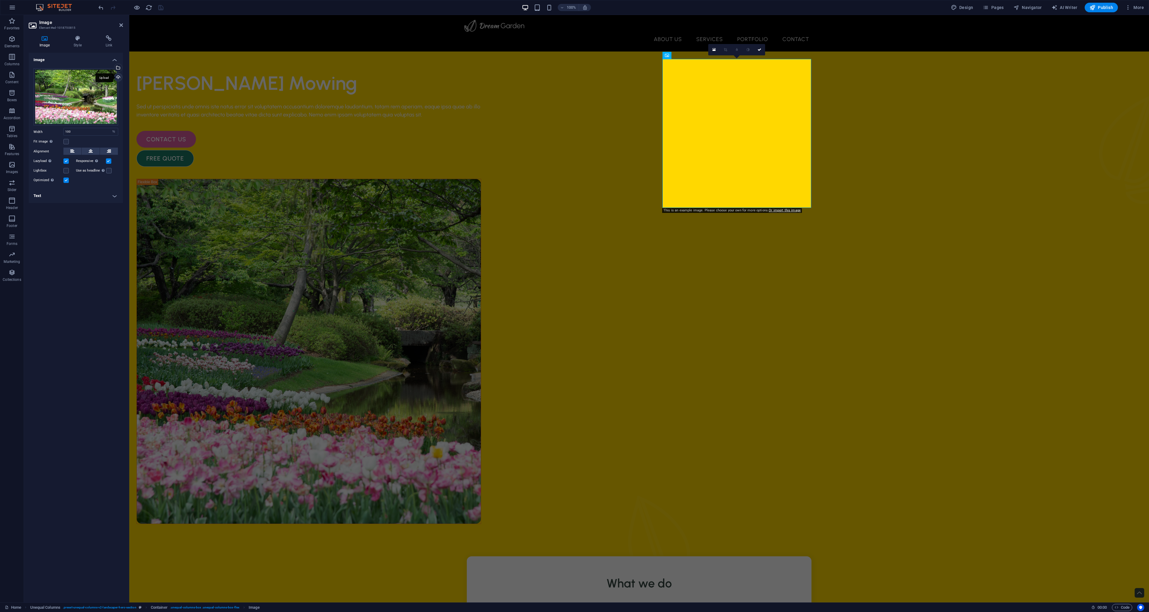
click at [119, 78] on div "Upload" at bounding box center [117, 77] width 9 height 9
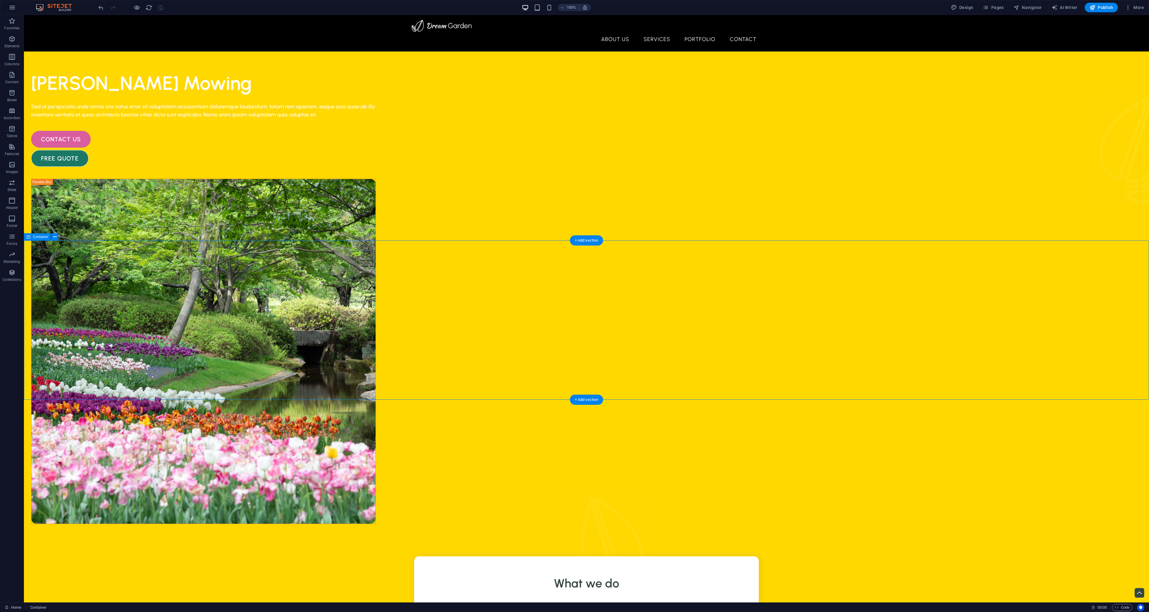
click at [1096, 10] on icon "button" at bounding box center [1093, 7] width 6 height 6
click at [1124, 9] on button "More" at bounding box center [1135, 8] width 24 height 10
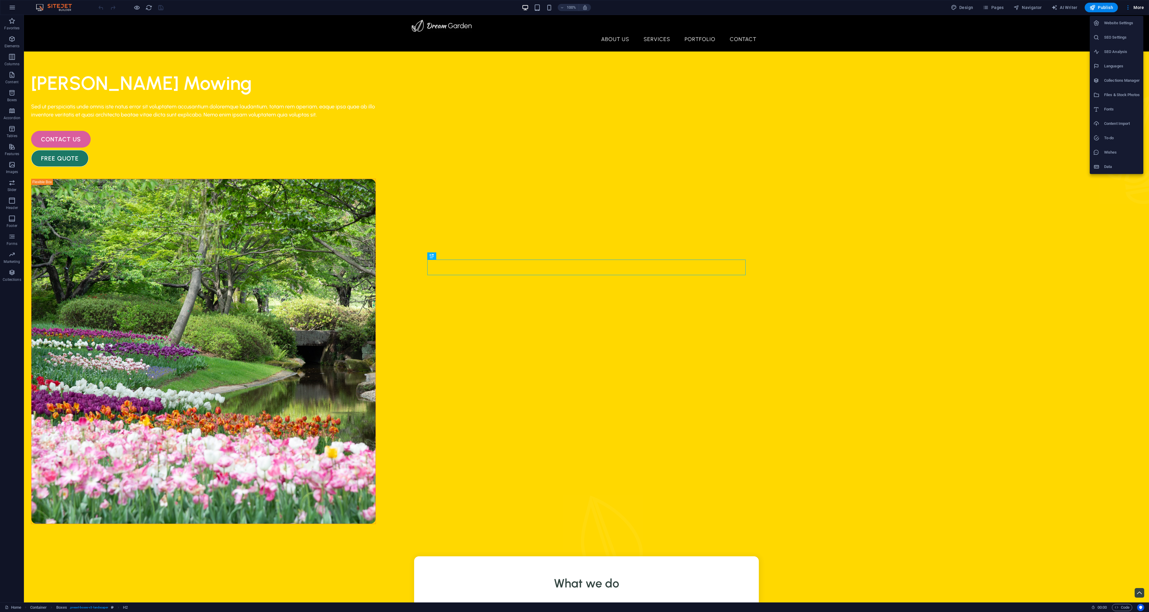
click at [1098, 9] on div at bounding box center [574, 306] width 1149 height 612
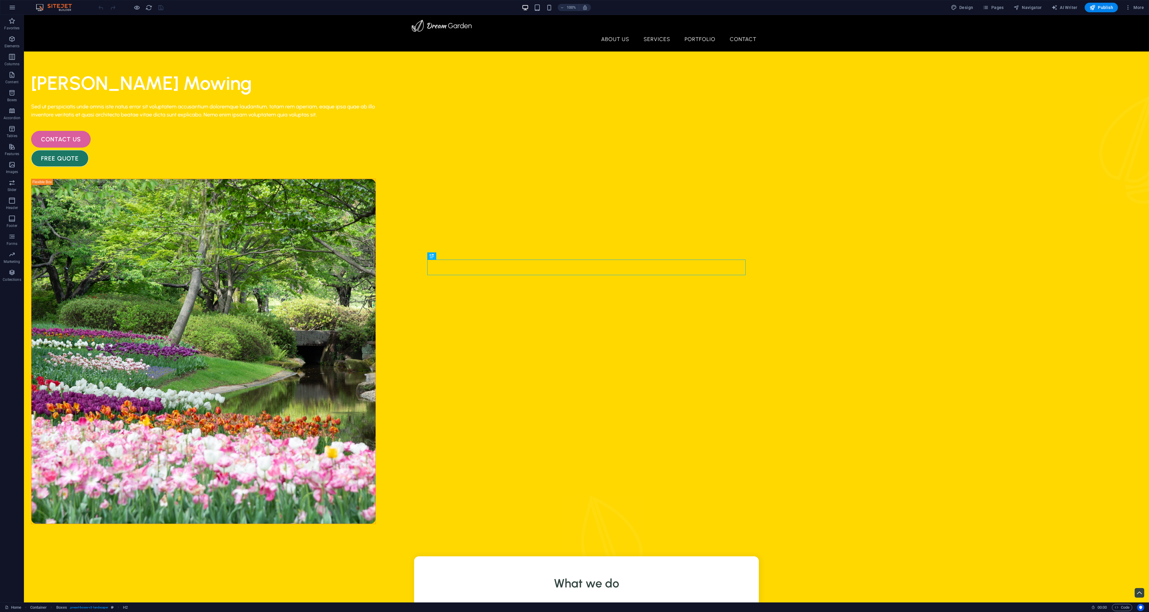
click at [1098, 9] on span "Publish" at bounding box center [1102, 7] width 24 height 6
click at [11, 8] on icon "button" at bounding box center [12, 7] width 7 height 7
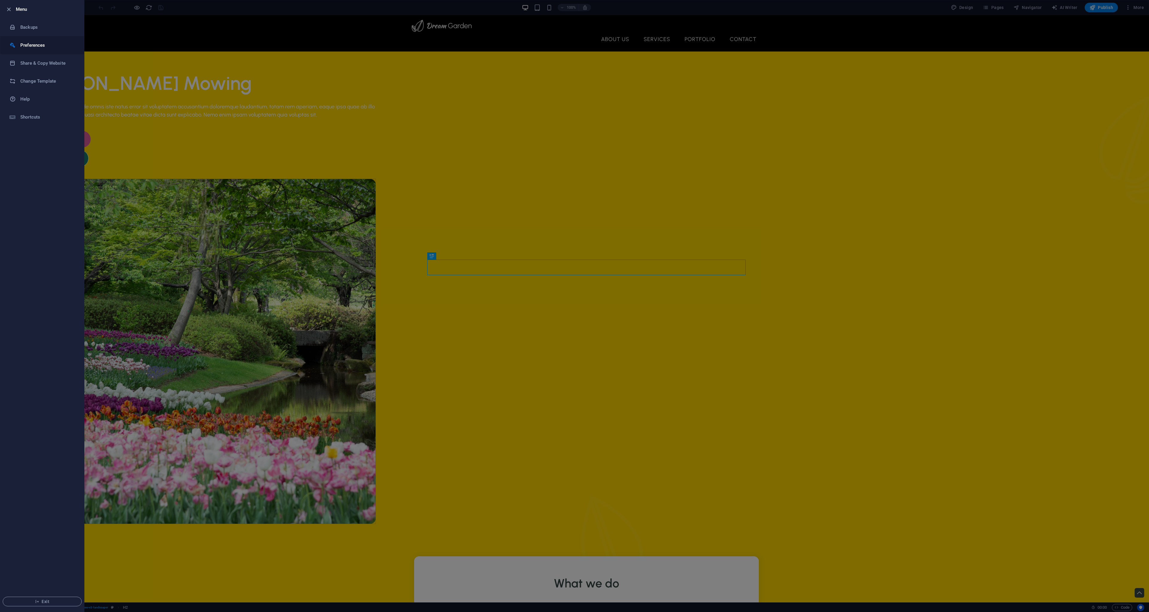
click at [24, 45] on h6 "Preferences" at bounding box center [47, 45] width 55 height 7
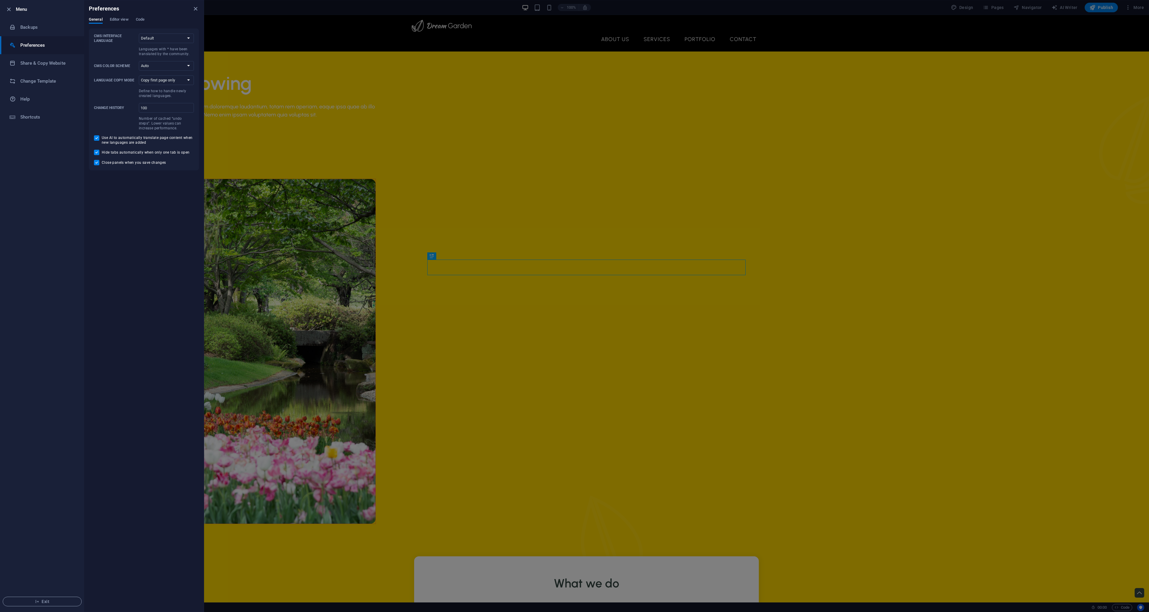
click at [260, 144] on div at bounding box center [574, 306] width 1149 height 612
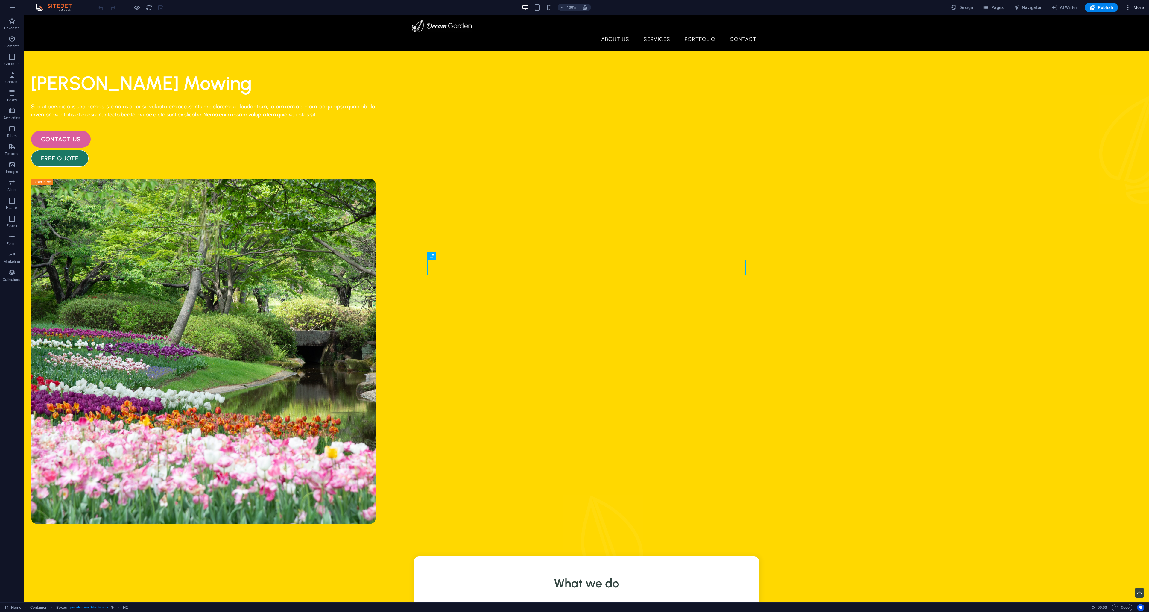
click at [1126, 10] on icon "button" at bounding box center [1129, 7] width 6 height 6
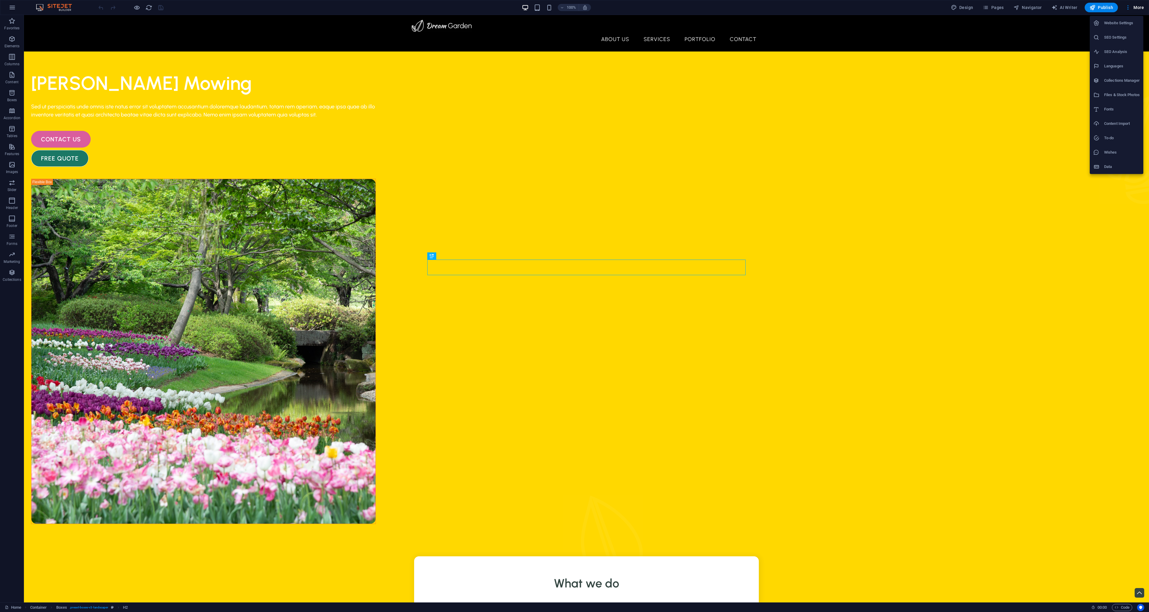
click at [1123, 39] on h6 "SEO Settings" at bounding box center [1123, 37] width 36 height 7
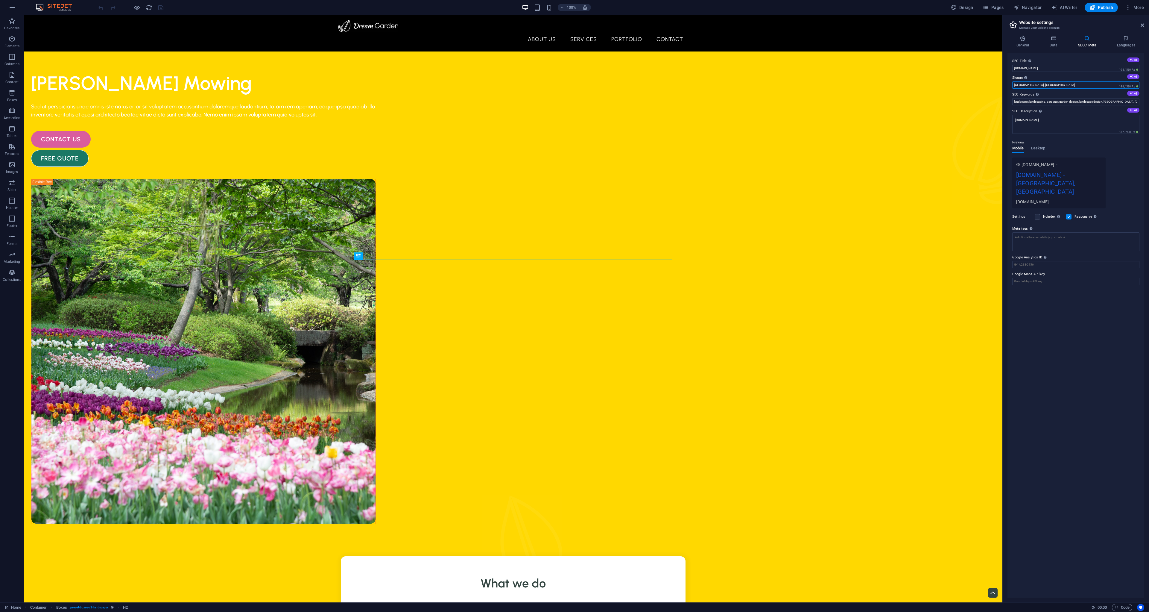
drag, startPoint x: 1073, startPoint y: 83, endPoint x: 980, endPoint y: 77, distance: 93.0
click at [1013, 81] on input "San Antonio, TX" at bounding box center [1076, 84] width 127 height 7
click at [1119, 161] on div "www.example.com louiesmowing.com.au louiesmowing.com.au" at bounding box center [1076, 174] width 127 height 34
click at [1041, 149] on span "Desktop" at bounding box center [1039, 149] width 14 height 8
click at [1020, 148] on span "Mobile" at bounding box center [1019, 149] width 12 height 8
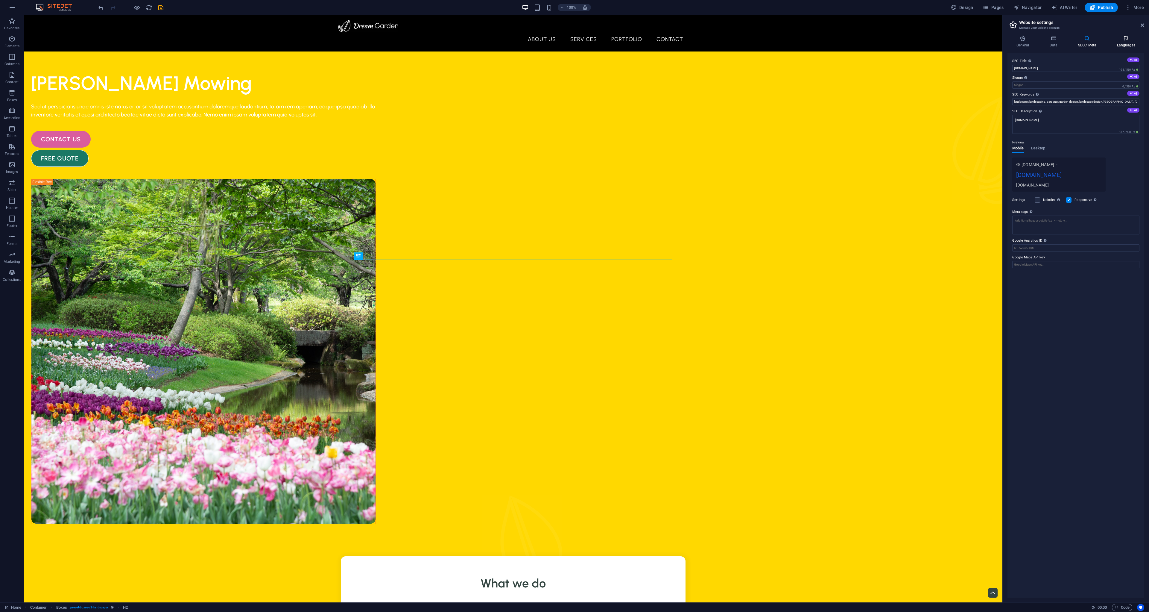
click at [1123, 47] on h4 "Languages" at bounding box center [1126, 41] width 37 height 13
click at [1026, 42] on h4 "General" at bounding box center [1024, 41] width 33 height 13
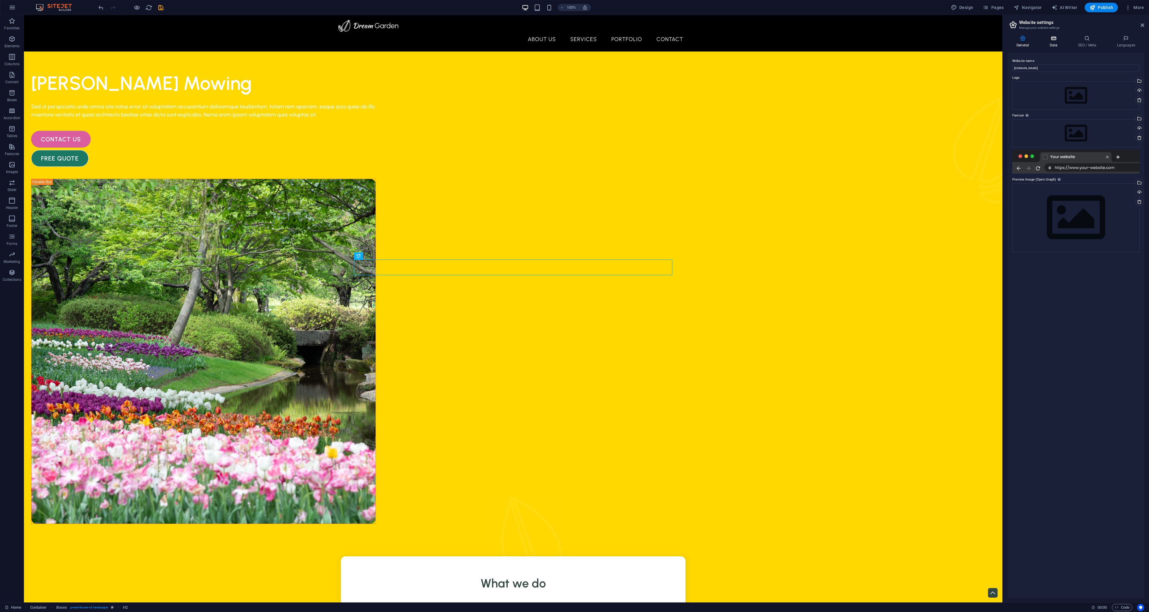
click at [1056, 44] on h4 "Data" at bounding box center [1055, 41] width 28 height 13
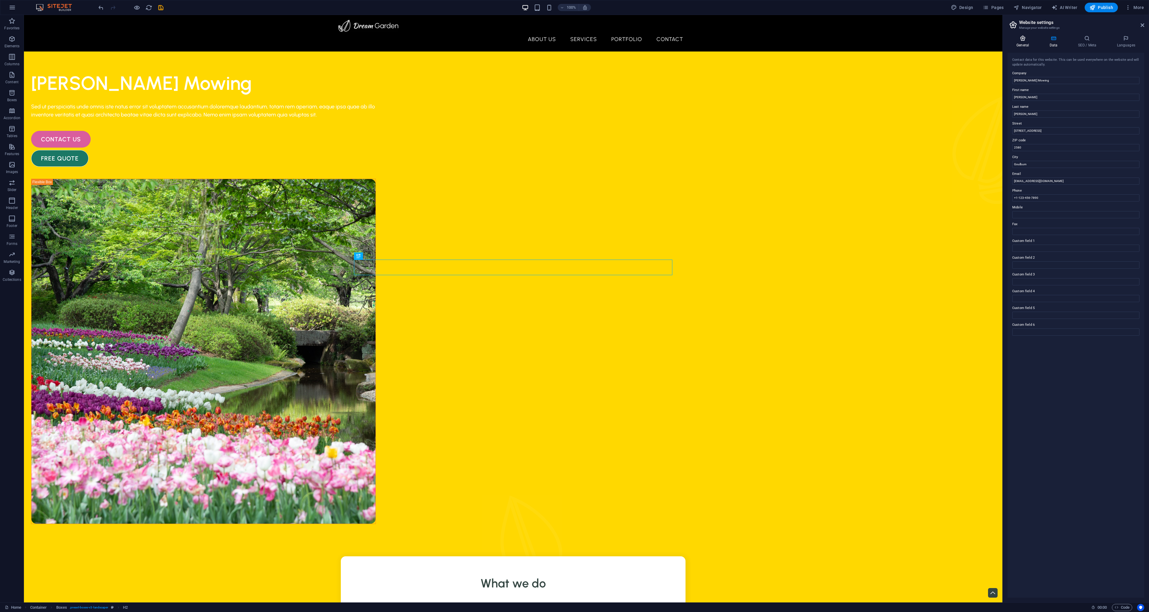
click at [1033, 44] on h4 "General" at bounding box center [1024, 41] width 33 height 13
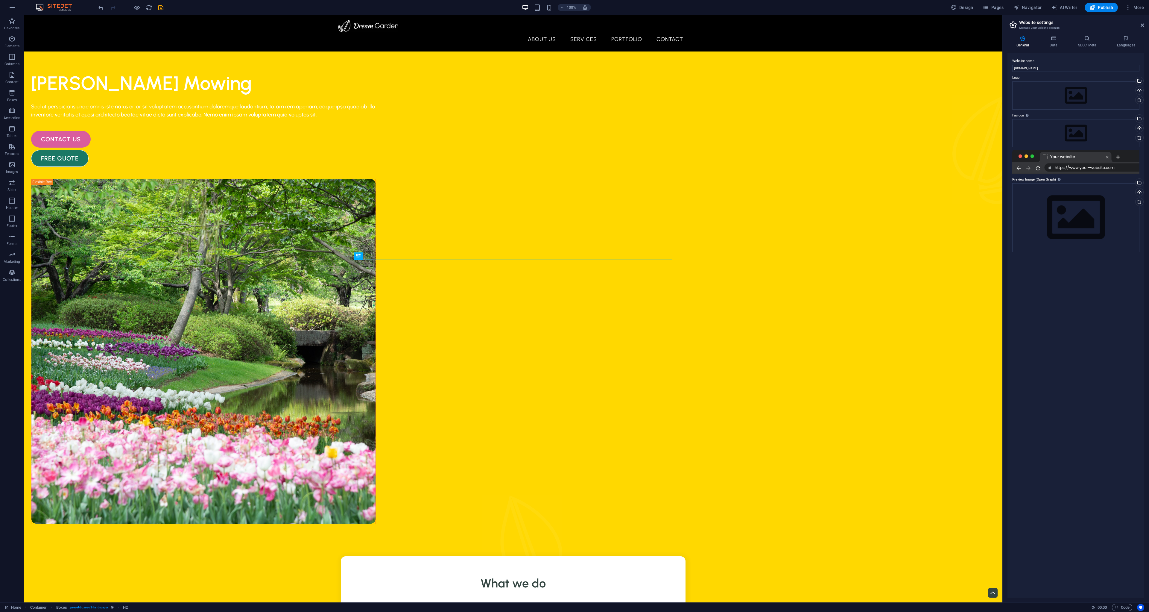
click at [1094, 16] on header "Website settings Manage your website settings" at bounding box center [1077, 23] width 136 height 16
click at [1099, 7] on span "Publish" at bounding box center [1102, 7] width 24 height 6
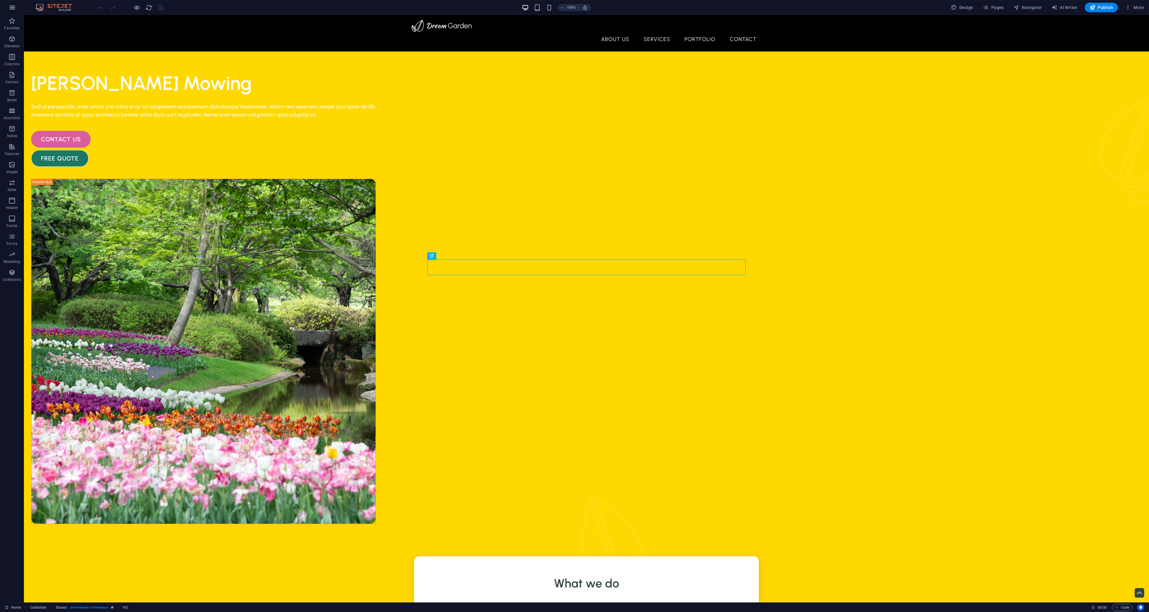
click at [16, 6] on icon "button" at bounding box center [12, 7] width 7 height 7
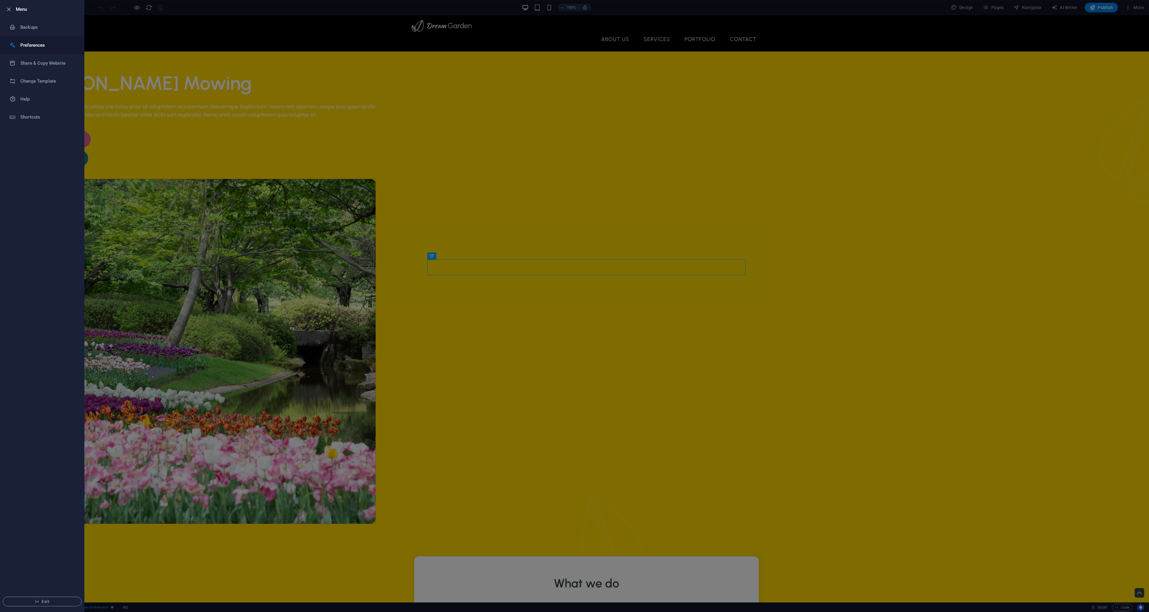
click at [44, 44] on h6 "Preferences" at bounding box center [47, 45] width 55 height 7
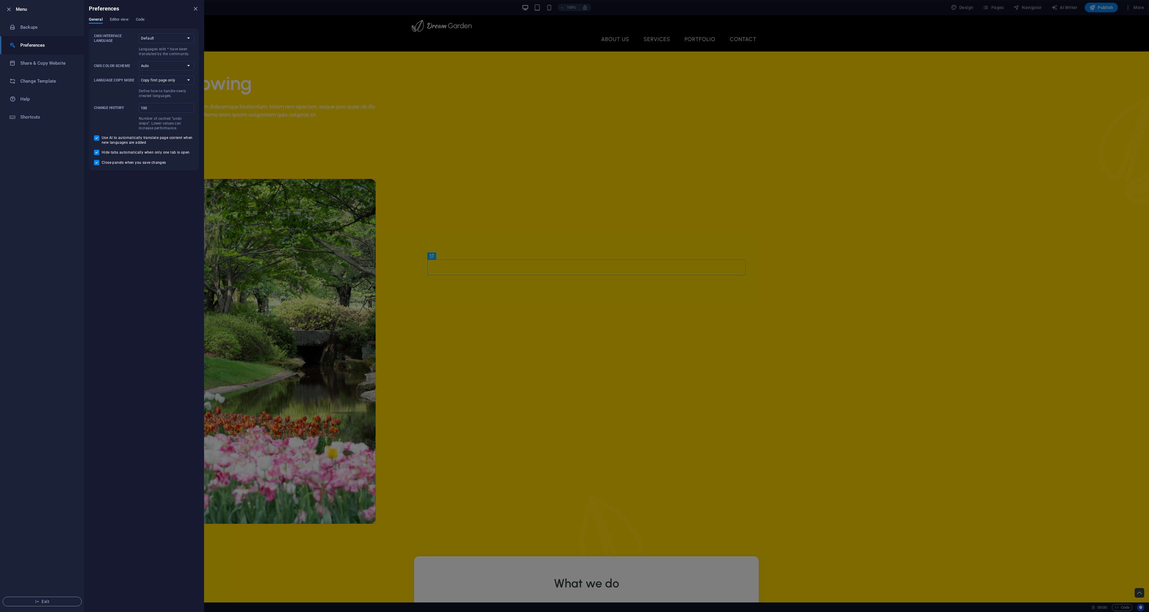
click at [817, 141] on div at bounding box center [574, 306] width 1149 height 612
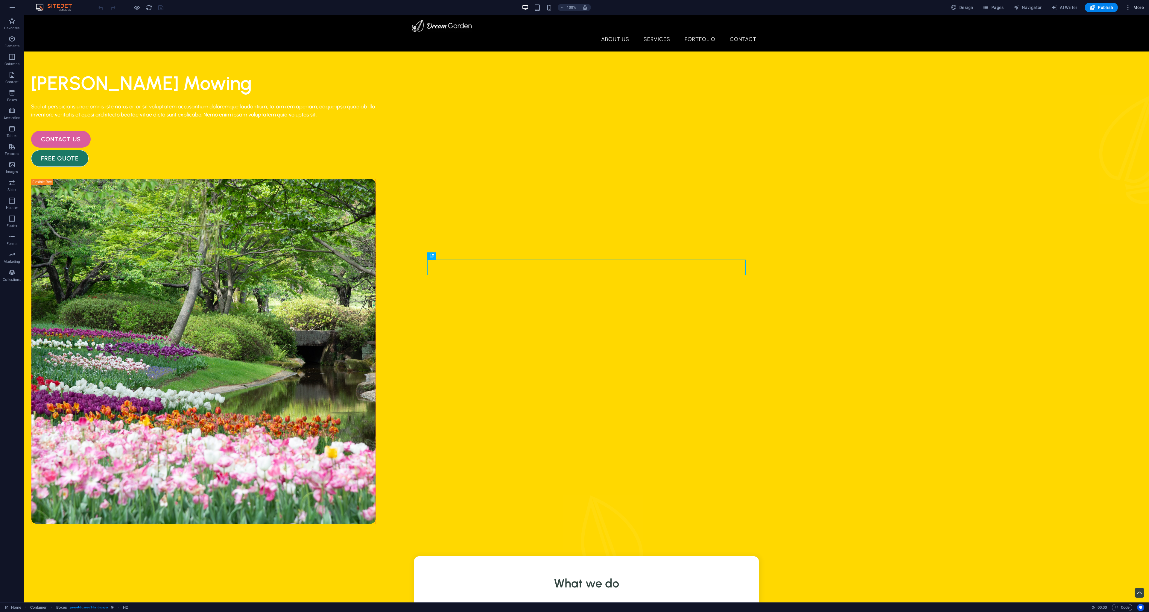
click at [1137, 5] on span "More" at bounding box center [1135, 7] width 19 height 6
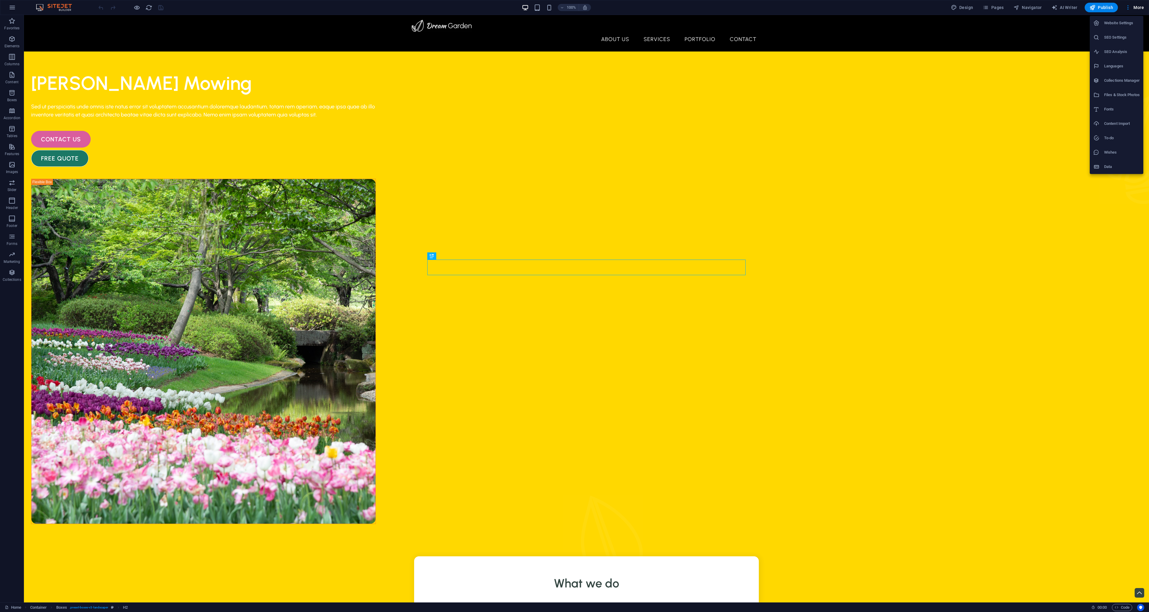
click at [1131, 10] on div at bounding box center [574, 306] width 1149 height 612
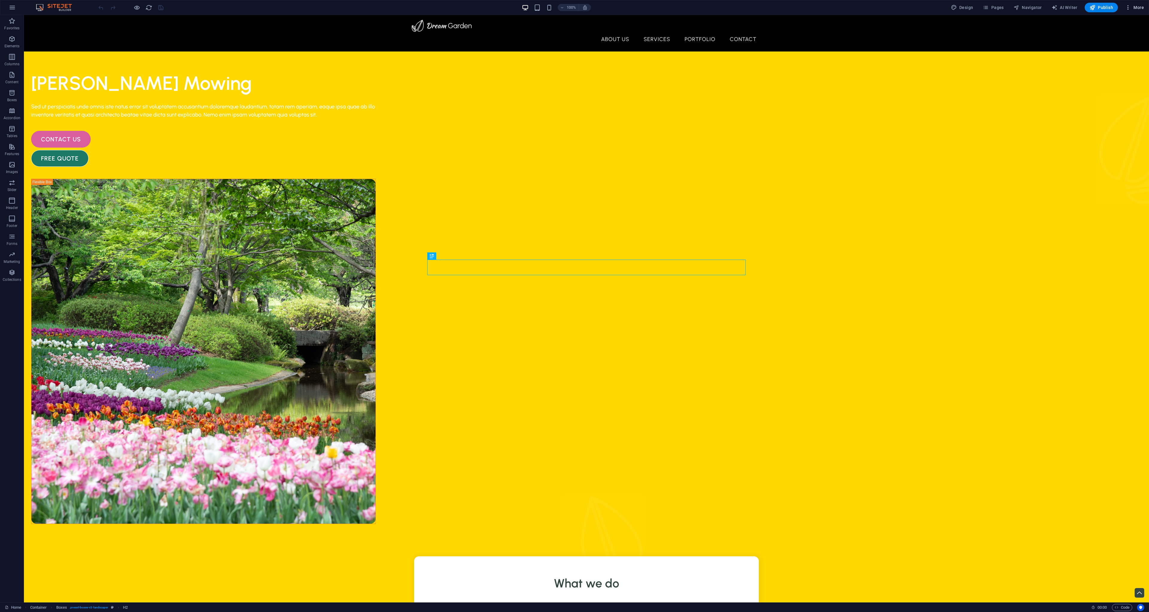
click at [1127, 10] on button "More" at bounding box center [1135, 8] width 24 height 10
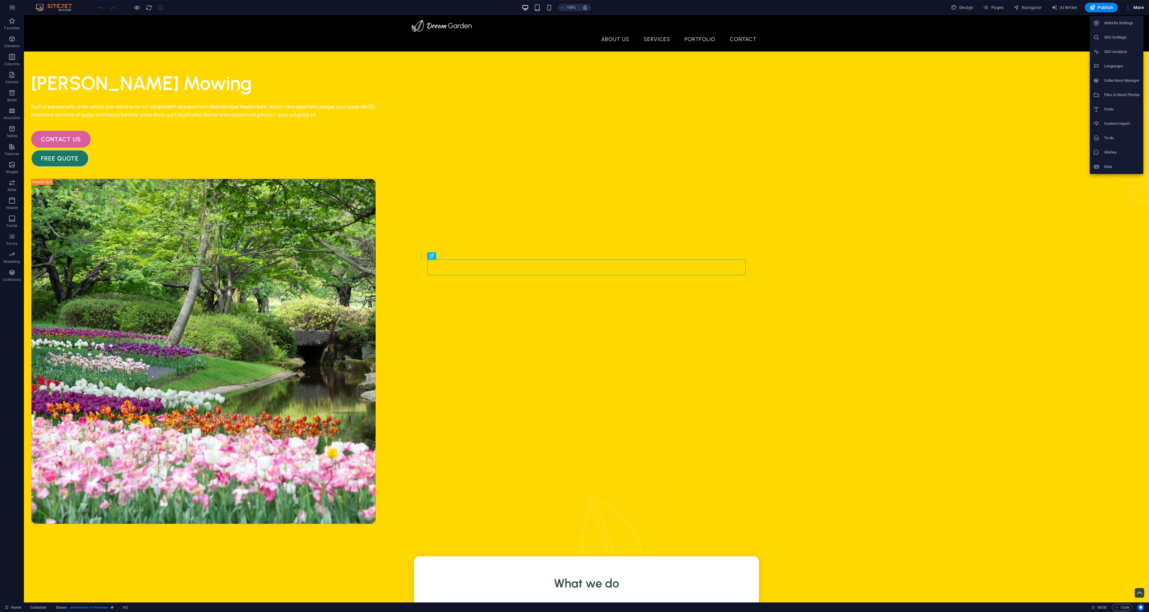
click at [1130, 11] on div at bounding box center [574, 306] width 1149 height 612
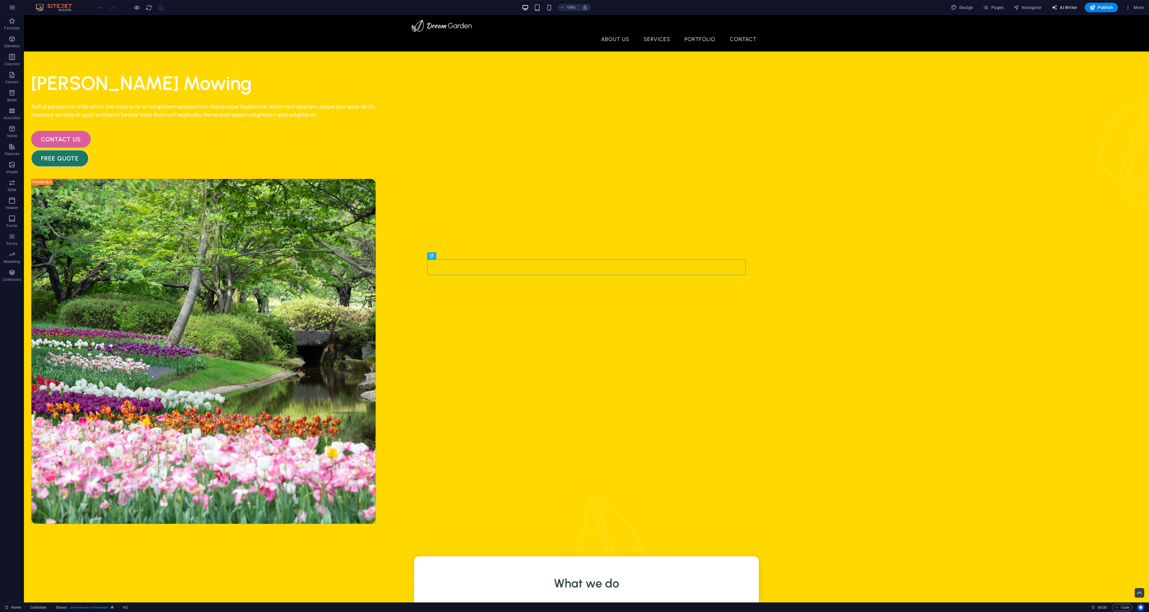
click at [1067, 8] on span "AI Writer" at bounding box center [1065, 7] width 26 height 6
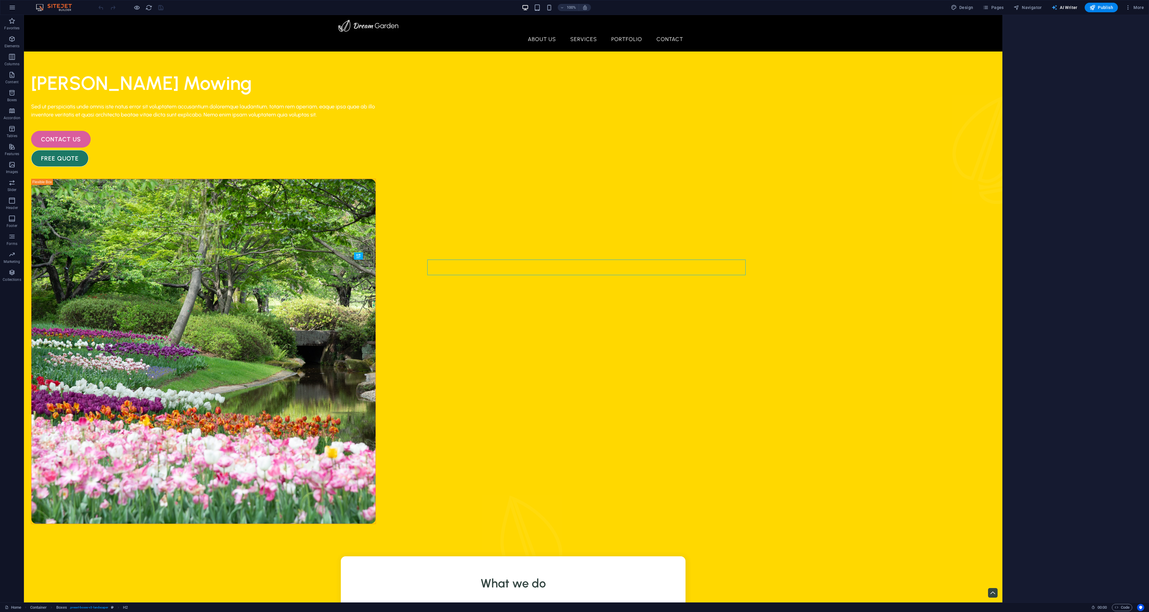
select select "English"
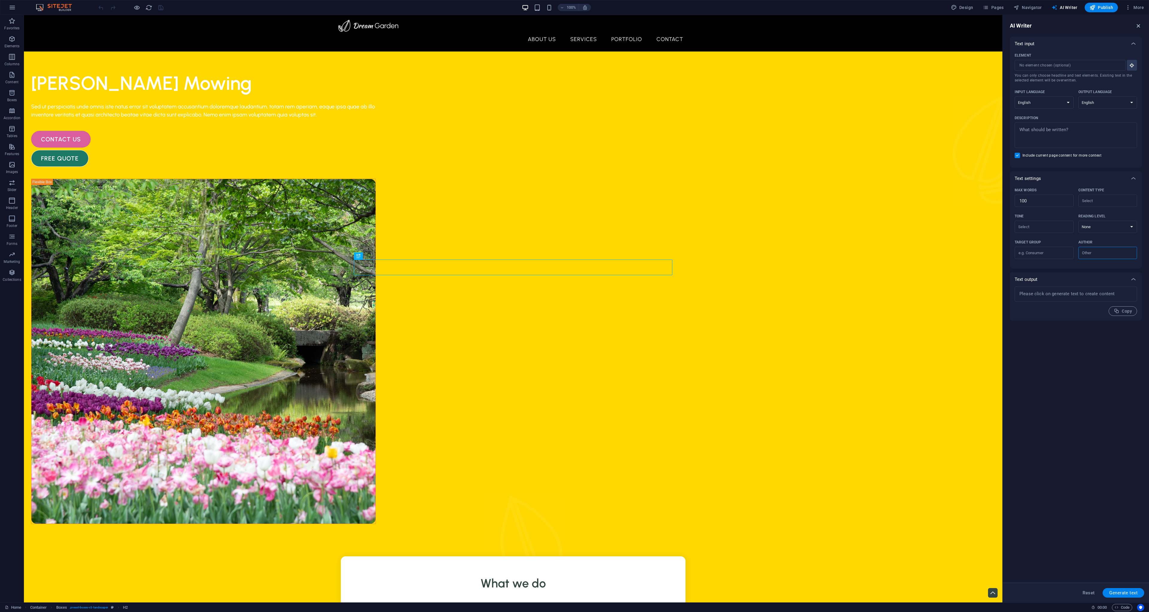
click at [1137, 28] on icon "button" at bounding box center [1139, 25] width 7 height 7
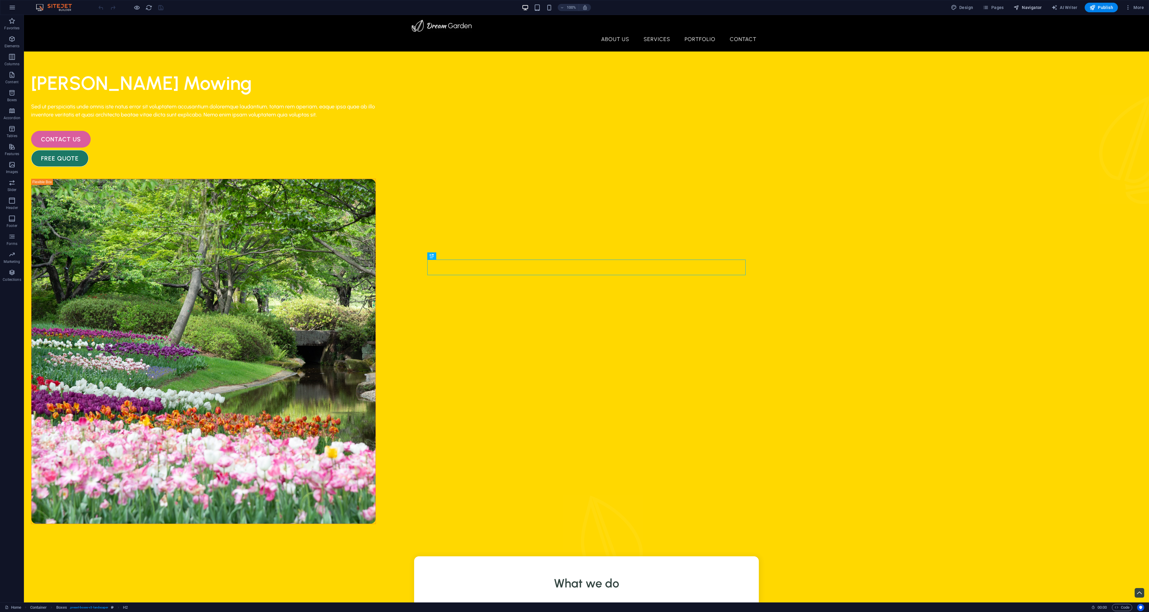
click at [1036, 9] on span "Navigator" at bounding box center [1028, 7] width 28 height 6
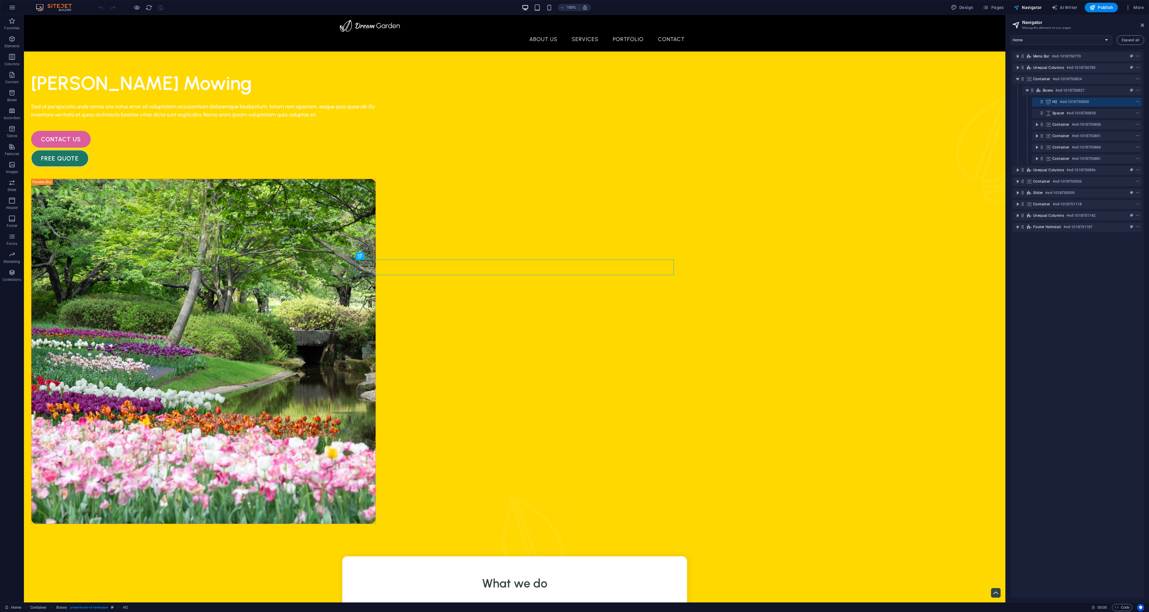
click at [1036, 9] on span "Navigator" at bounding box center [1028, 7] width 28 height 6
click at [1144, 28] on aside "Navigator Manage the elements on your pages Home About Us Services Portfolio Co…" at bounding box center [1078, 308] width 144 height 587
click at [1142, 26] on icon at bounding box center [1143, 25] width 4 height 5
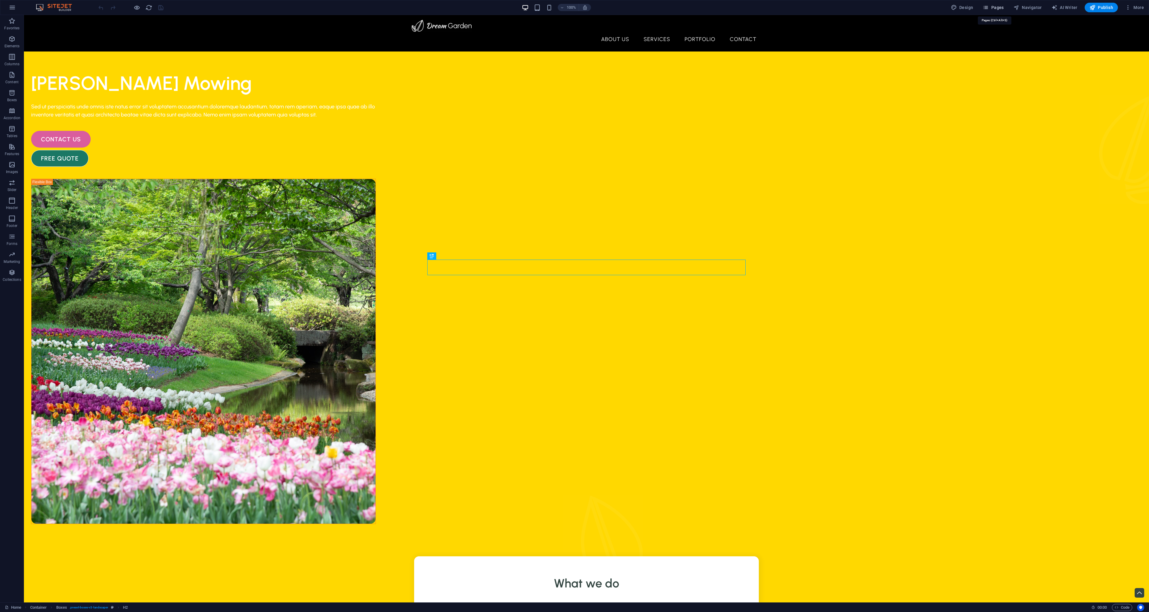
click at [996, 8] on span "Pages" at bounding box center [993, 7] width 21 height 6
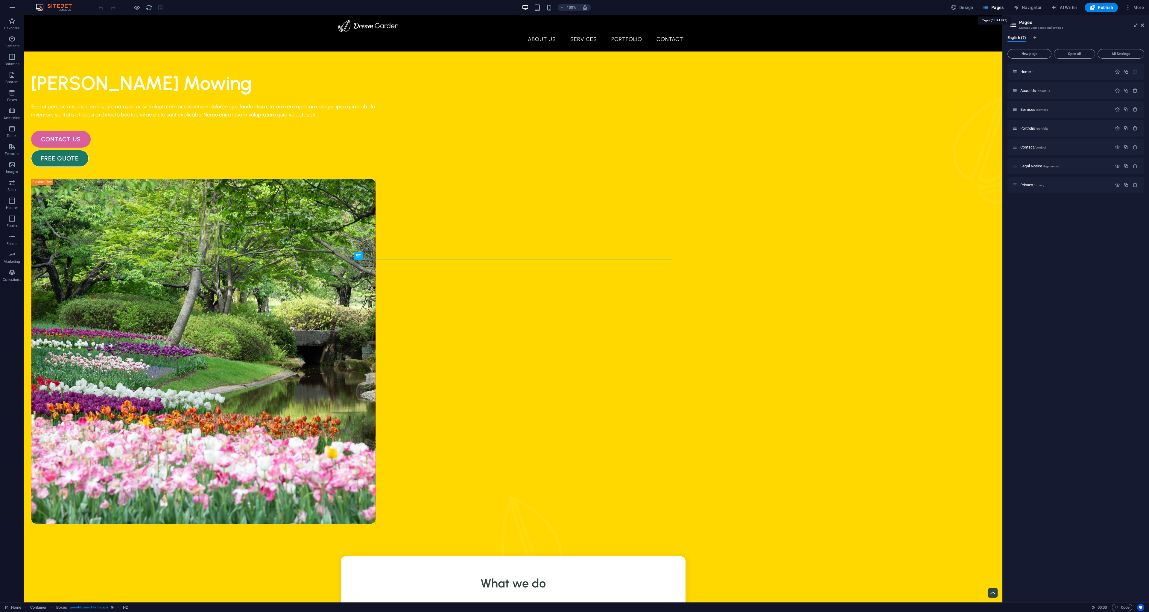
click at [996, 8] on span "Pages" at bounding box center [993, 7] width 21 height 6
click at [964, 6] on span "Design" at bounding box center [962, 7] width 22 height 6
select select "px"
select select "500"
select select "px"
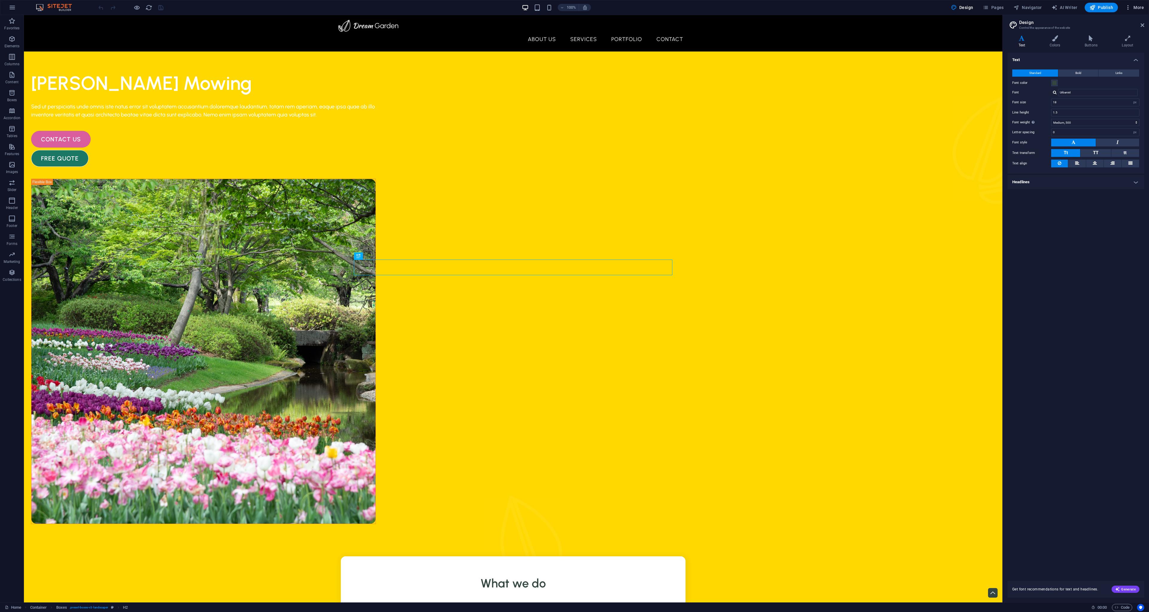
click at [1143, 9] on span "More" at bounding box center [1135, 7] width 19 height 6
click at [1137, 11] on div at bounding box center [574, 306] width 1149 height 612
click at [1139, 25] on h2 "Design" at bounding box center [1082, 22] width 125 height 5
click at [1144, 25] on icon at bounding box center [1143, 25] width 4 height 5
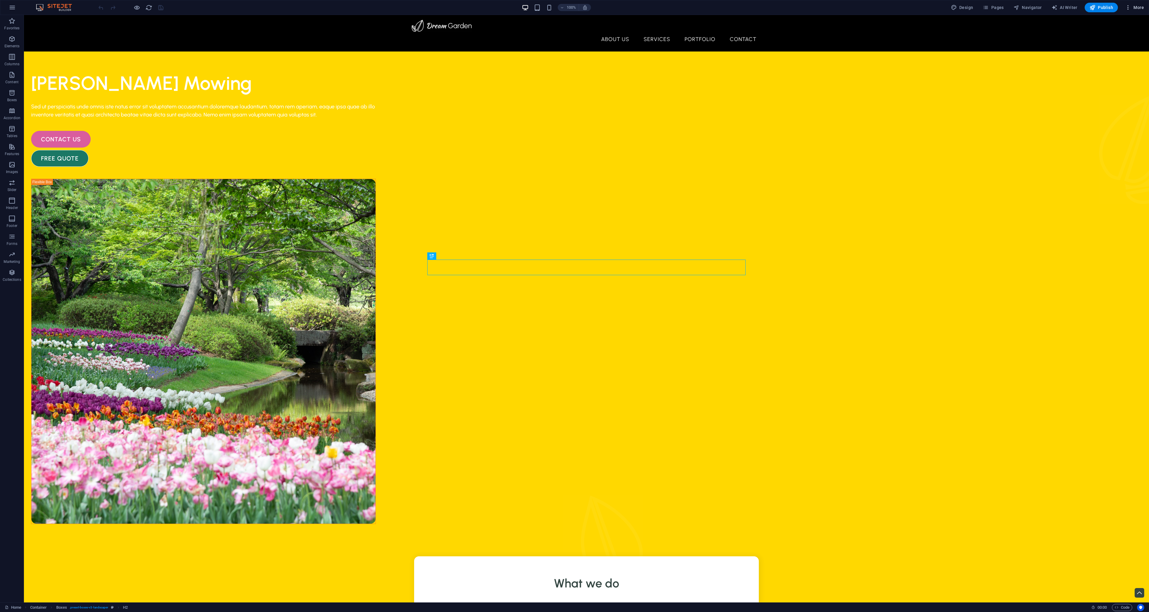
click at [1139, 7] on span "More" at bounding box center [1135, 7] width 19 height 6
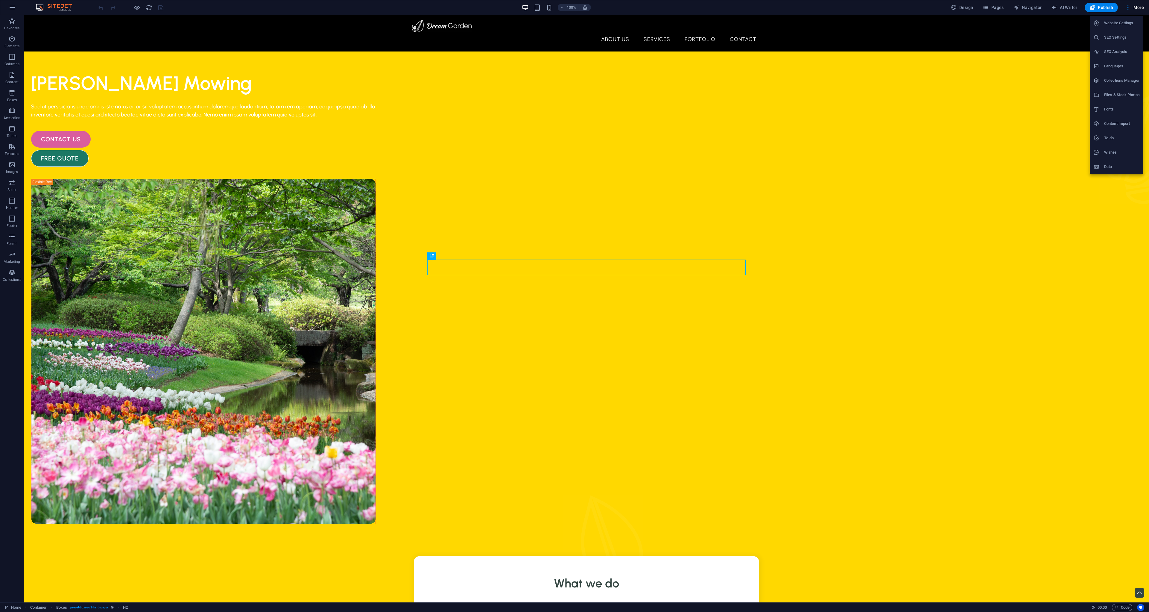
click at [1123, 26] on h6 "Website Settings" at bounding box center [1123, 22] width 36 height 7
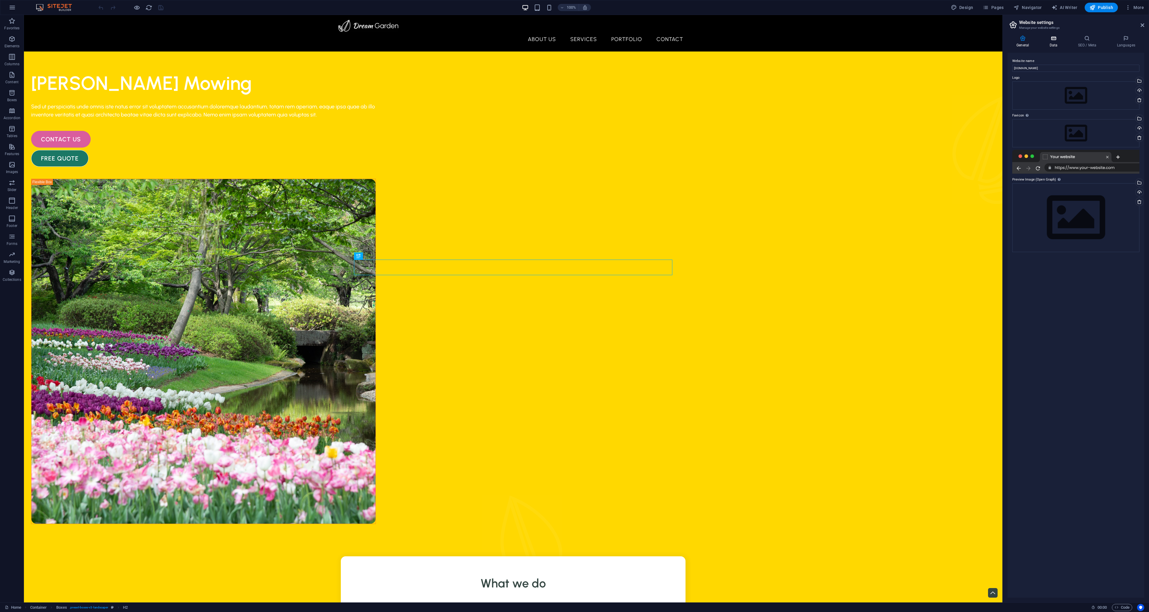
click at [1055, 41] on h4 "Data" at bounding box center [1055, 41] width 28 height 13
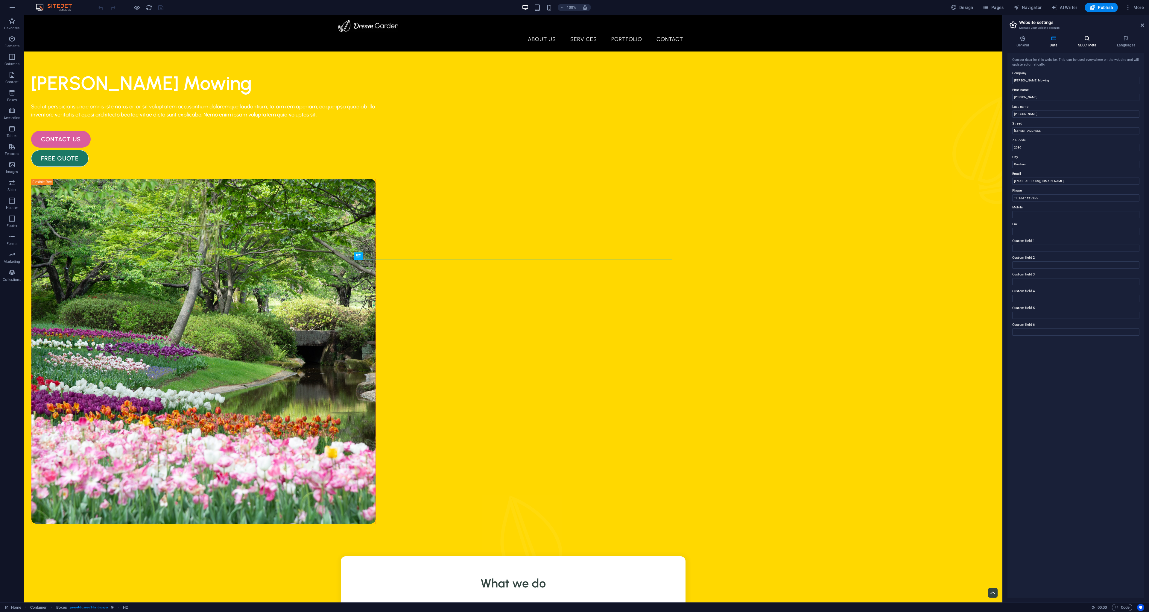
click at [1083, 44] on h4 "SEO / Meta" at bounding box center [1088, 41] width 39 height 13
click at [1119, 41] on h4 "Languages" at bounding box center [1126, 41] width 37 height 13
click at [15, 4] on button "button" at bounding box center [12, 7] width 14 height 14
